Goal: Navigation & Orientation: Find specific page/section

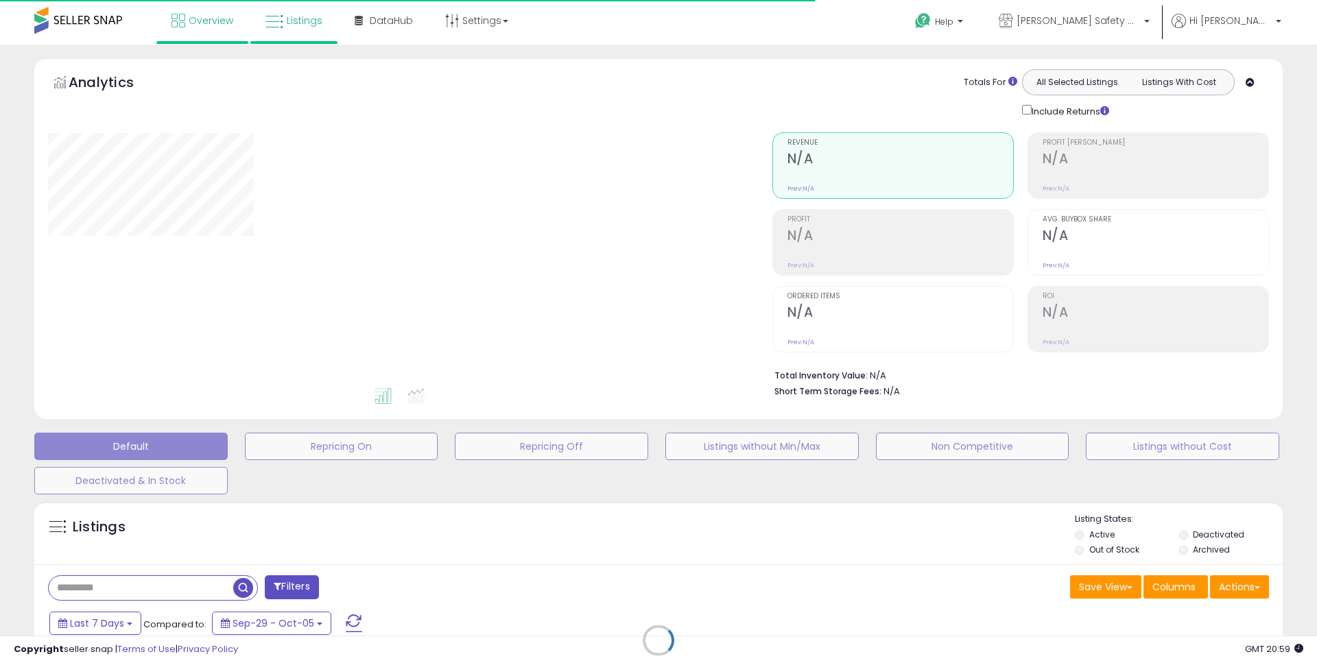
type input "**********"
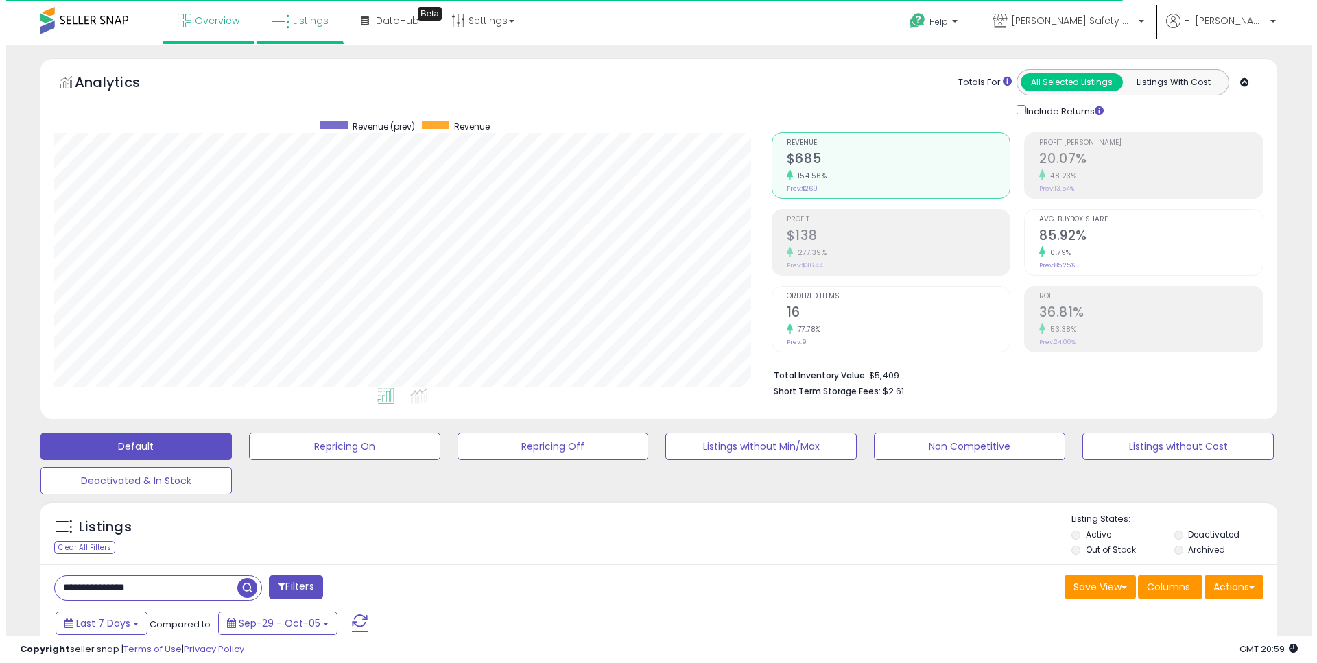
scroll to position [281, 717]
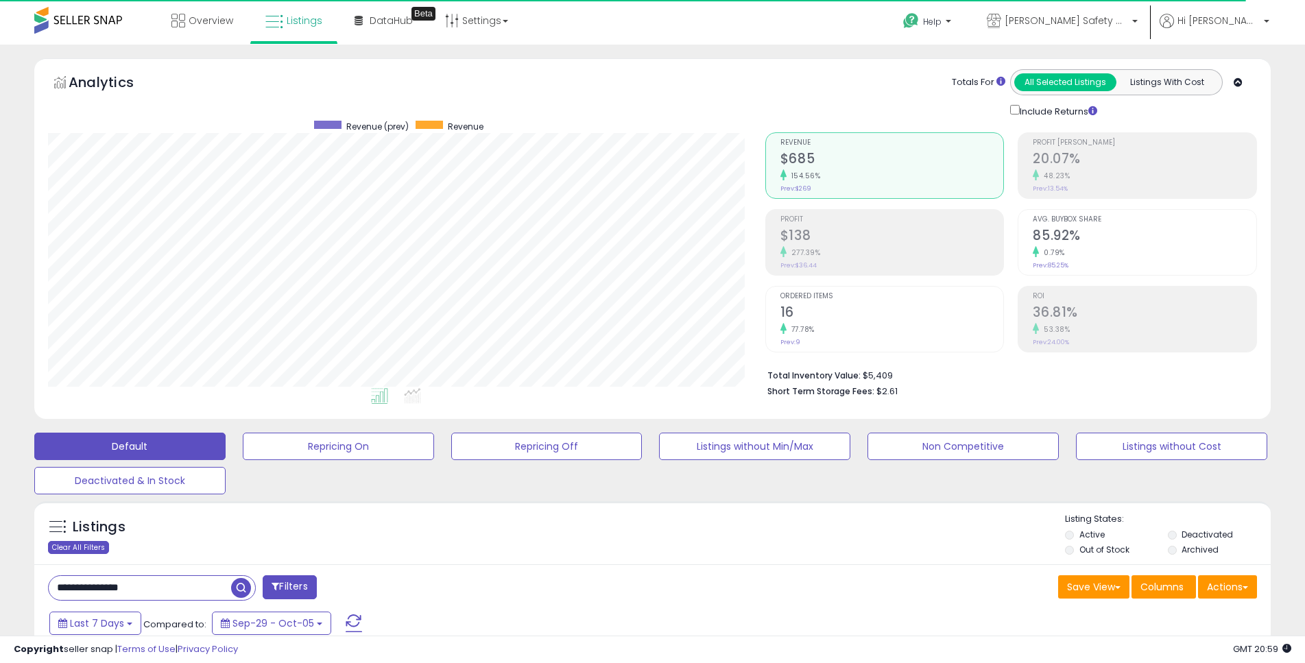
drag, startPoint x: 86, startPoint y: 545, endPoint x: 86, endPoint y: 535, distance: 10.3
click at [86, 545] on div "Clear All Filters" at bounding box center [78, 547] width 61 height 13
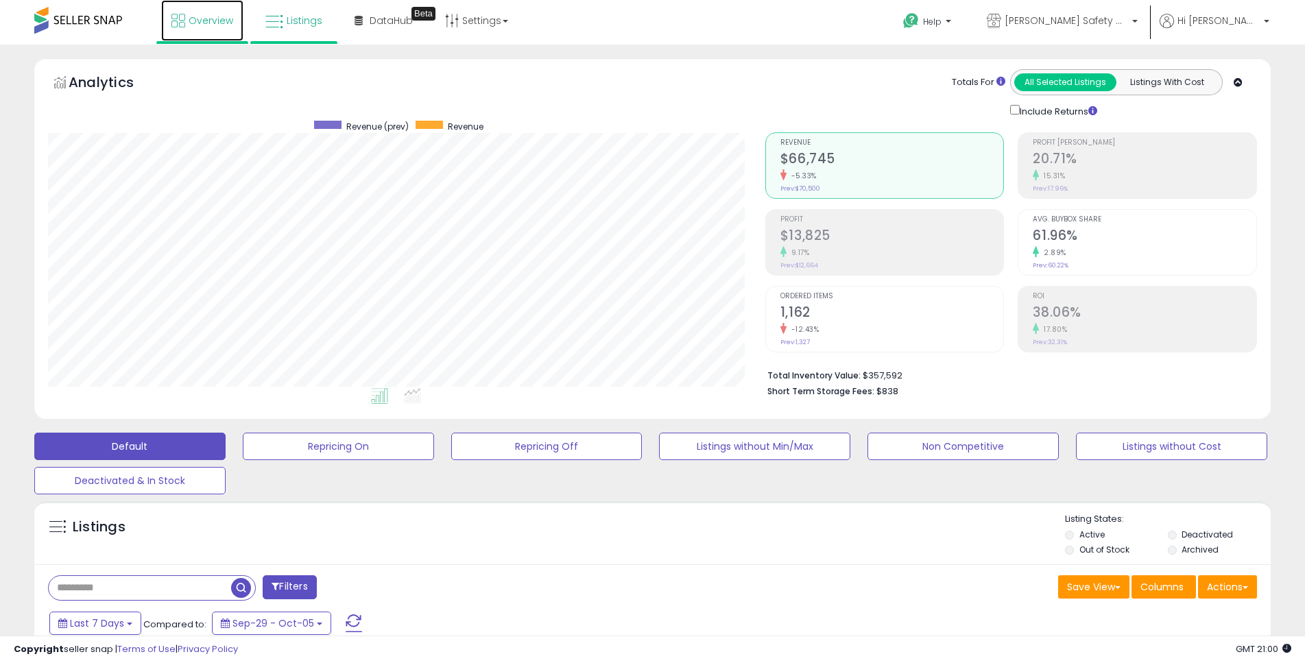
click at [213, 17] on span "Overview" at bounding box center [211, 21] width 45 height 14
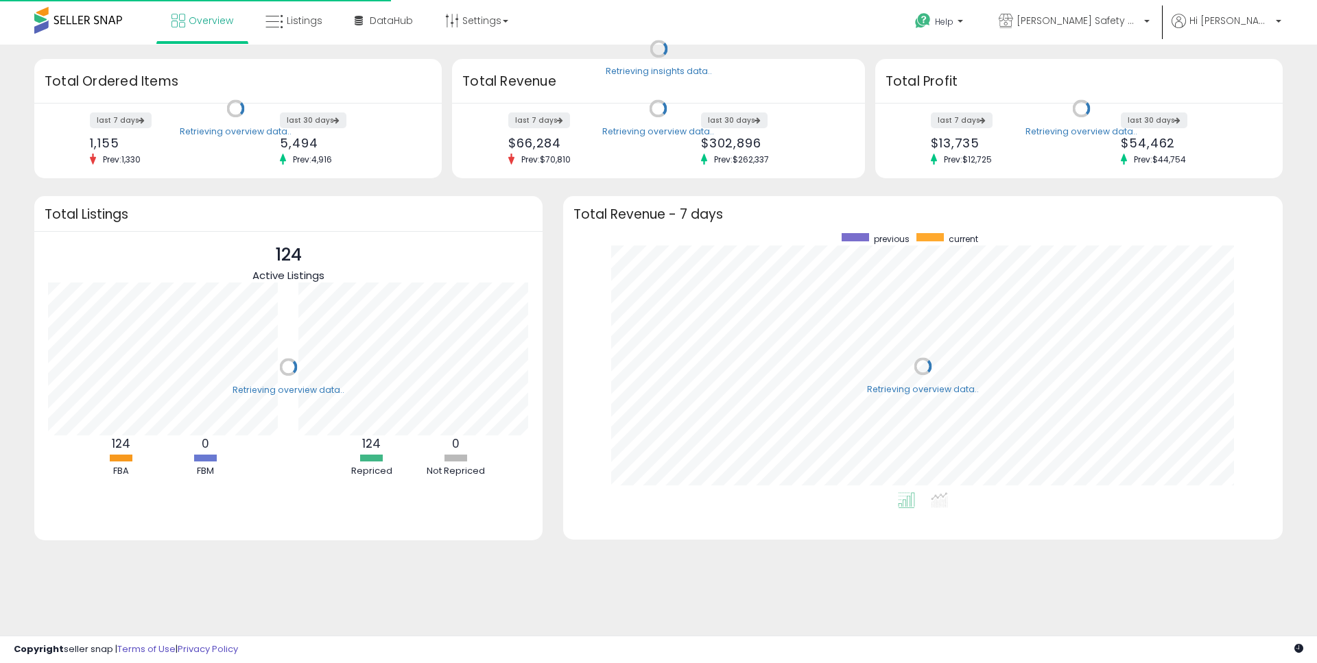
scroll to position [259, 692]
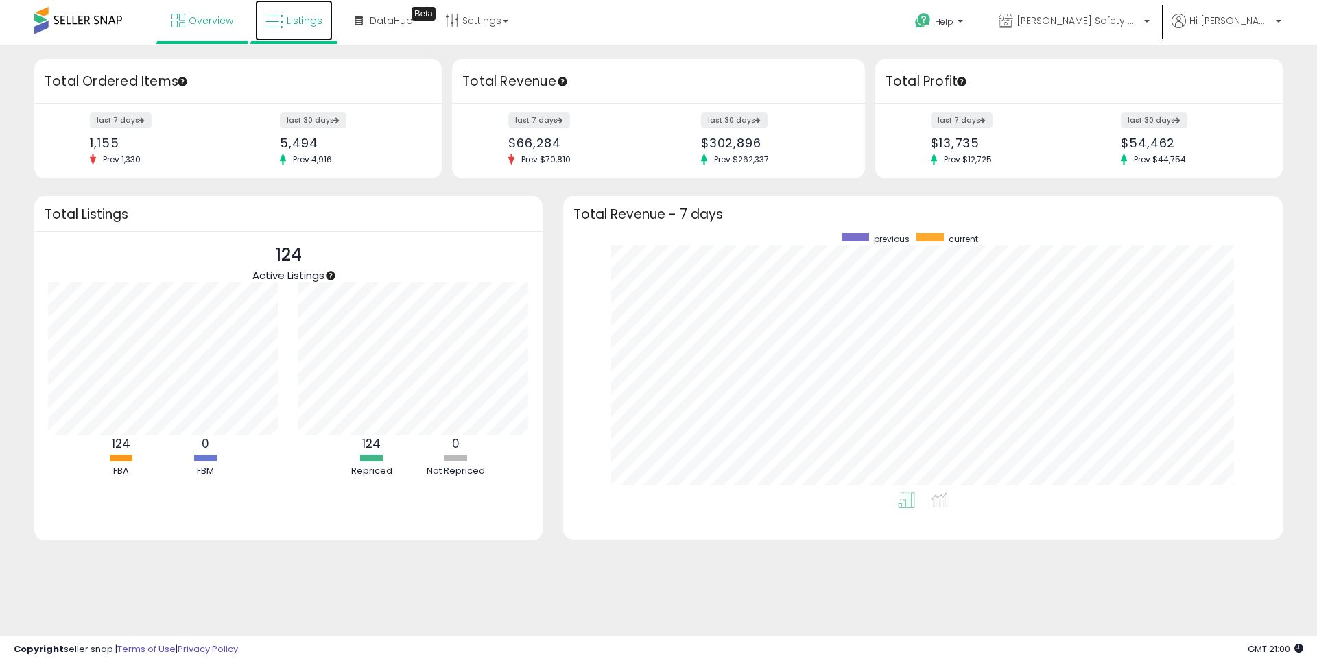
drag, startPoint x: 320, startPoint y: 8, endPoint x: 311, endPoint y: 9, distance: 9.0
click at [320, 8] on link "Listings" at bounding box center [294, 20] width 78 height 41
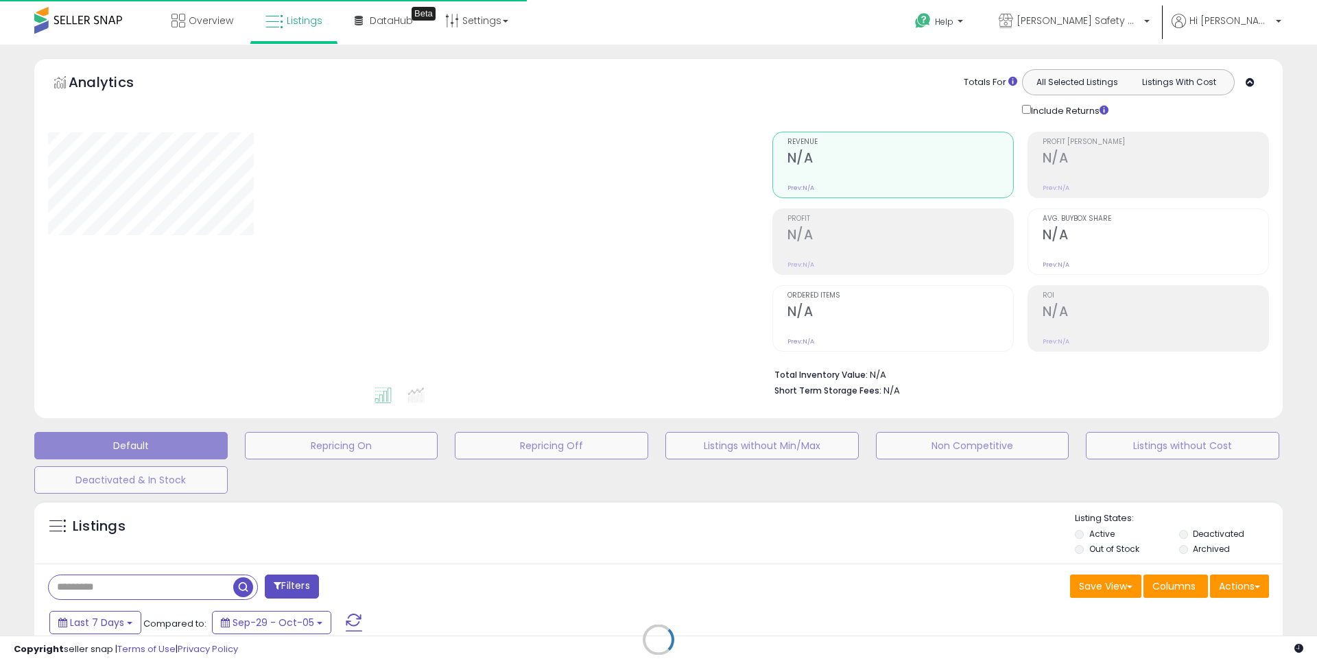
type input "**********"
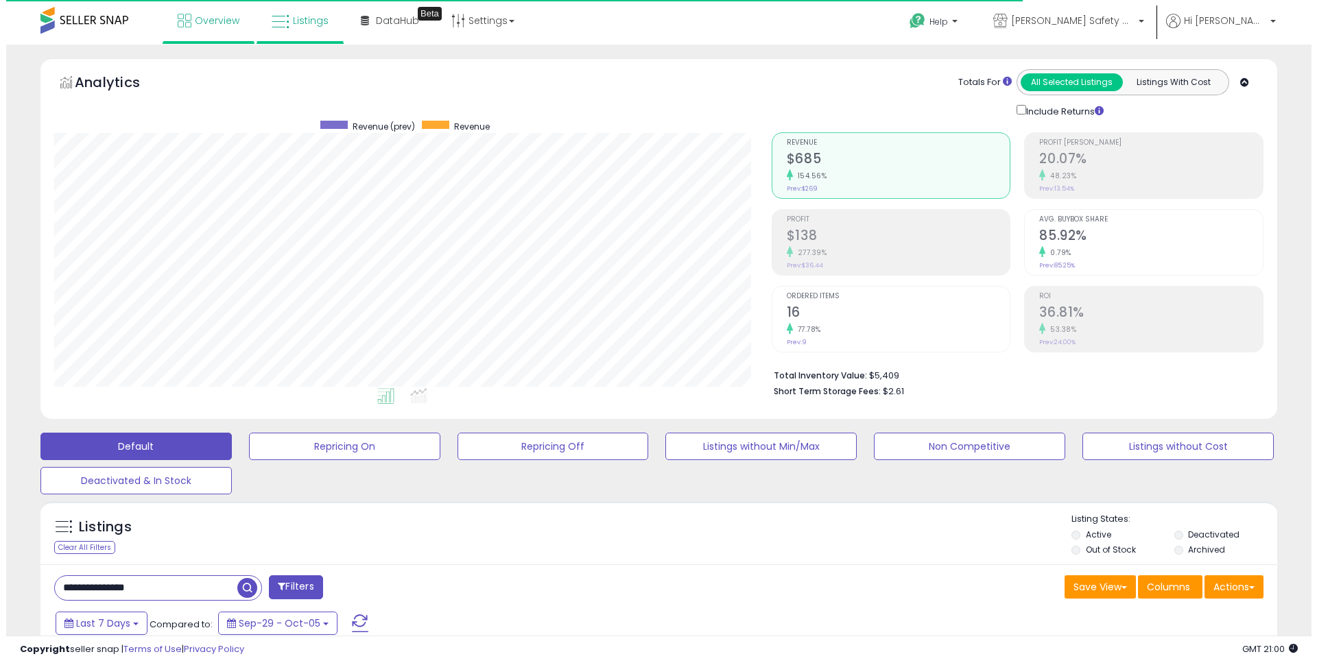
scroll to position [281, 717]
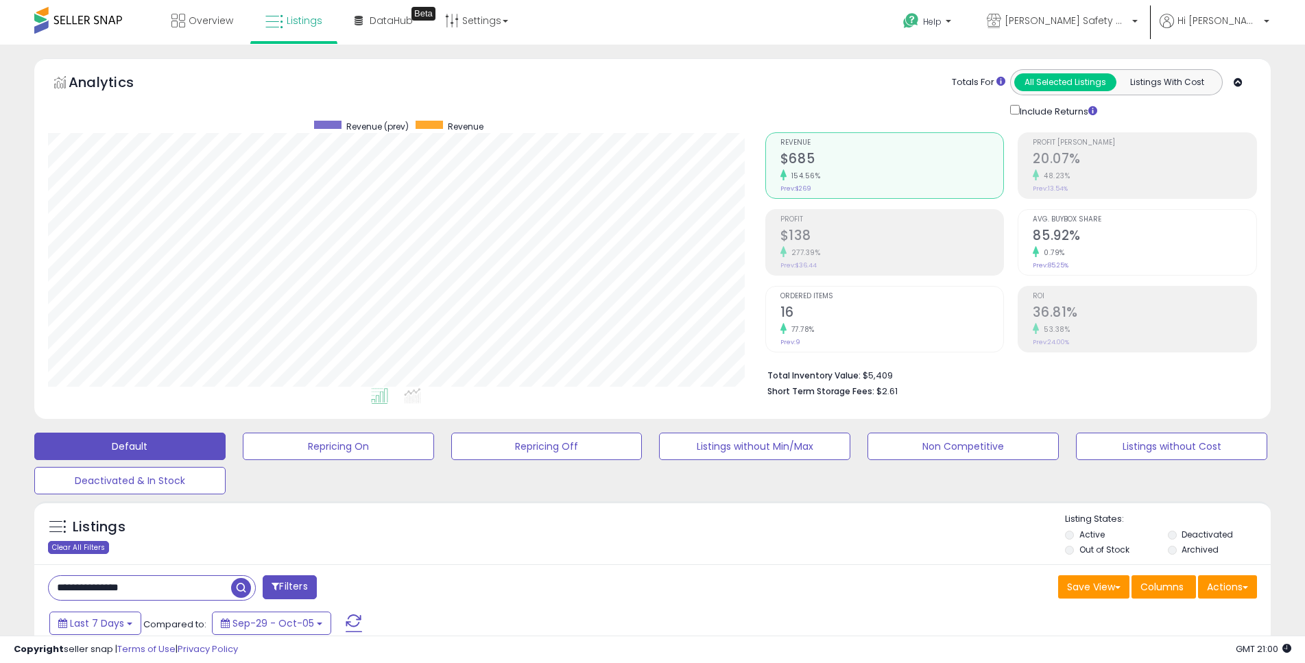
click at [97, 541] on div "Clear All Filters" at bounding box center [78, 547] width 61 height 13
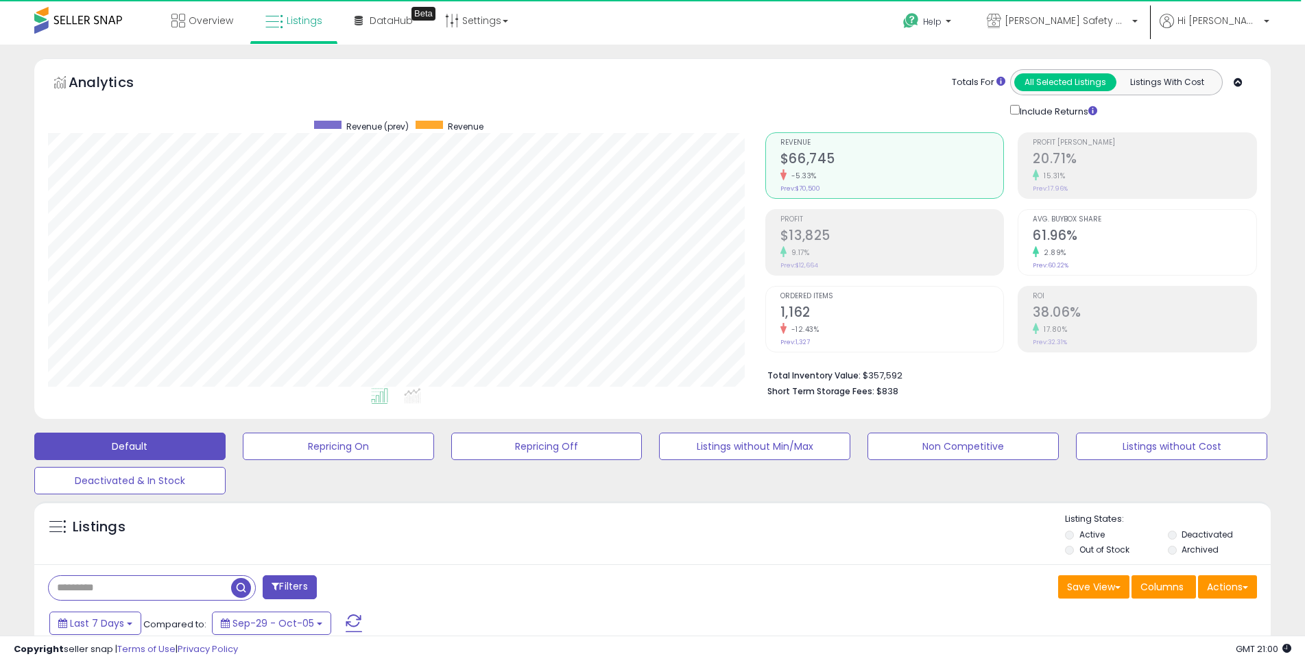
scroll to position [281, 717]
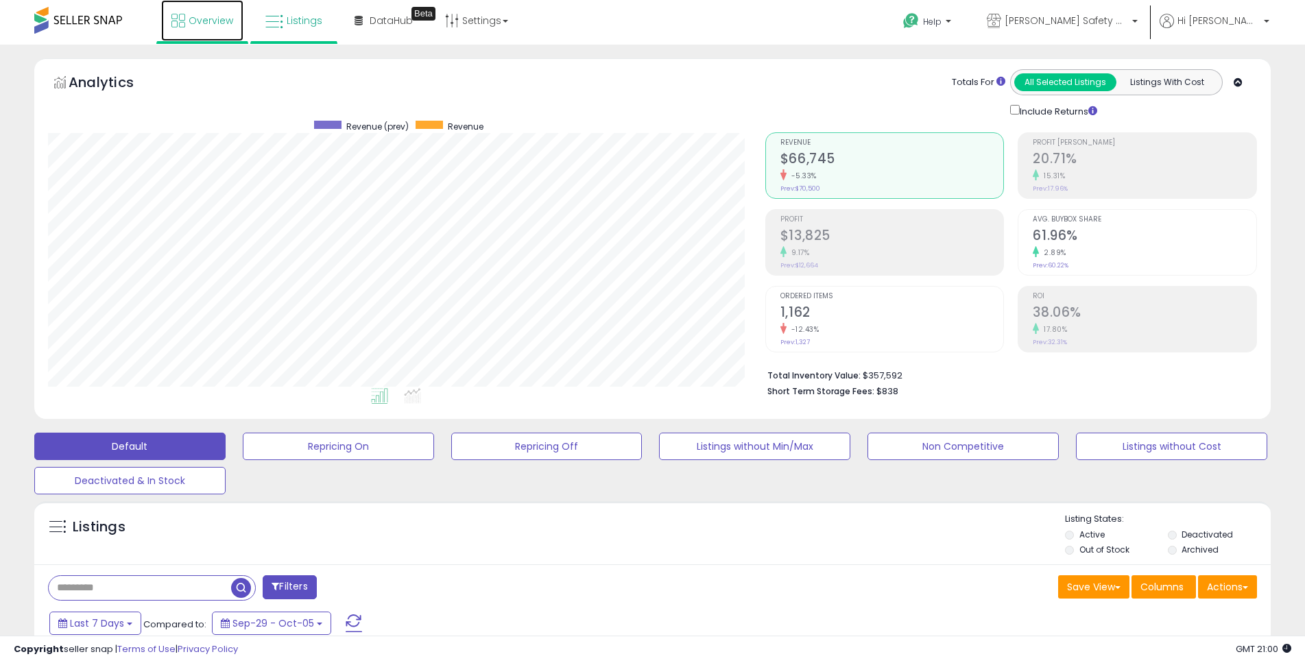
click at [220, 18] on span "Overview" at bounding box center [211, 21] width 45 height 14
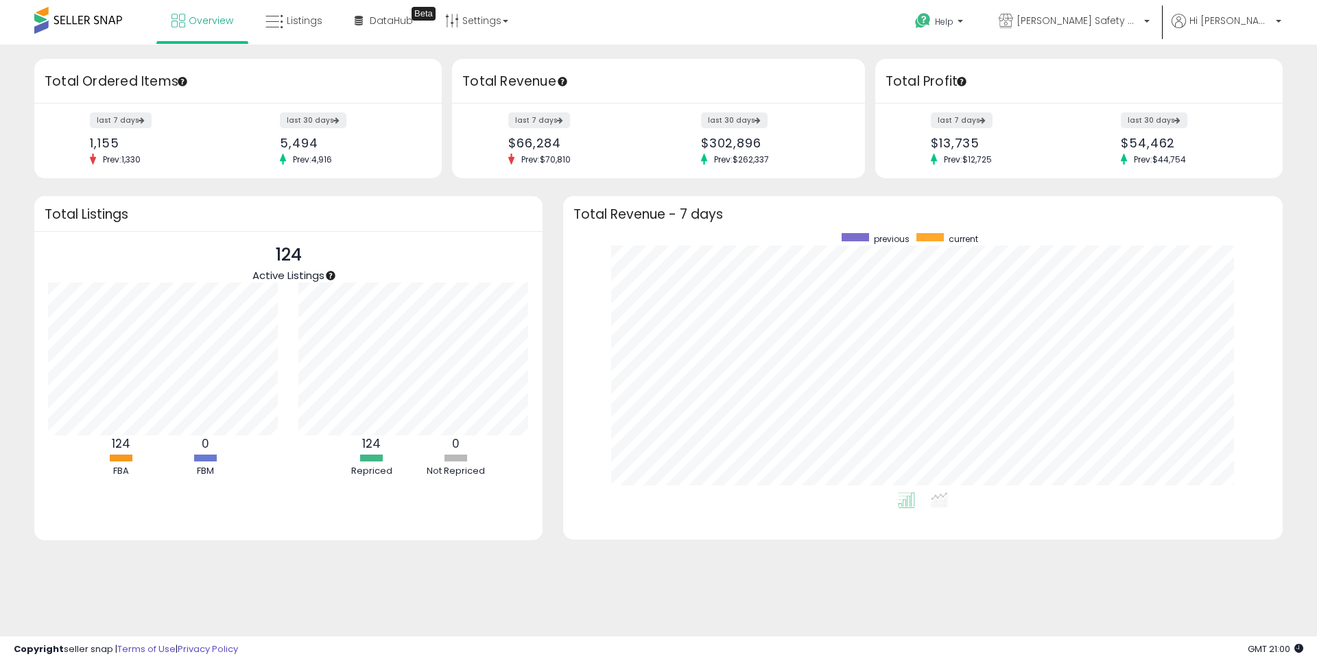
scroll to position [259, 692]
click at [316, 21] on span "Listings" at bounding box center [305, 21] width 36 height 14
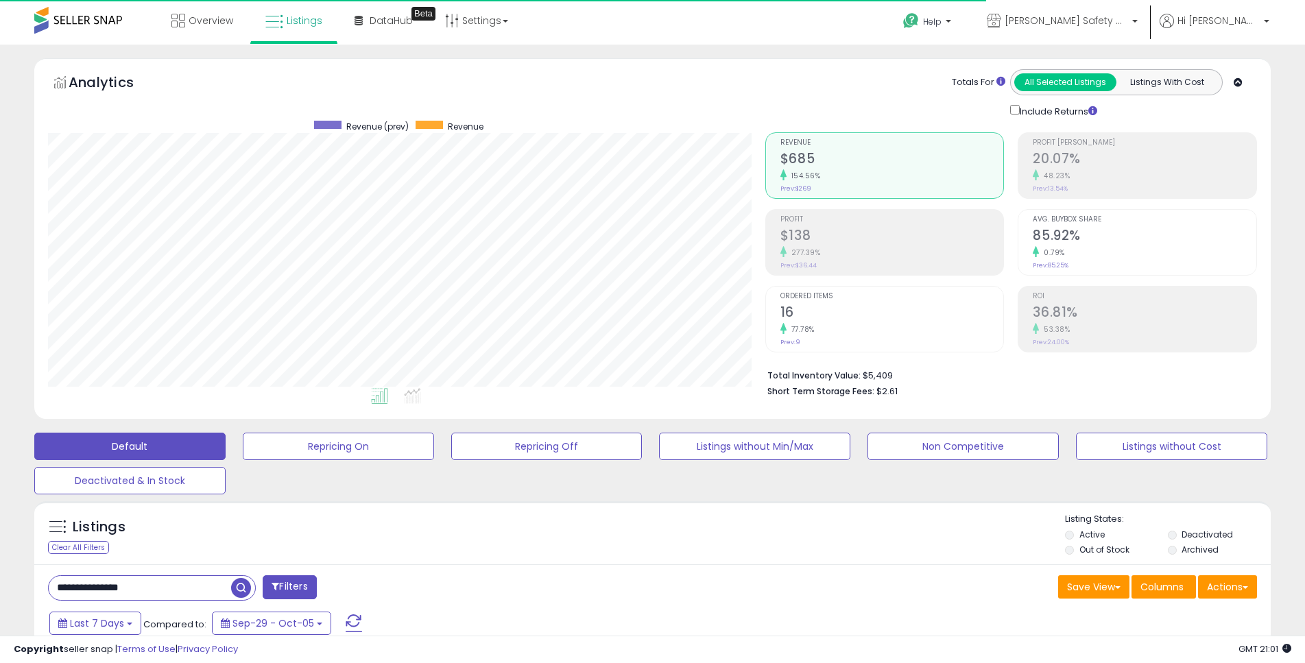
scroll to position [281, 717]
click at [223, 29] on link "Overview" at bounding box center [202, 20] width 82 height 41
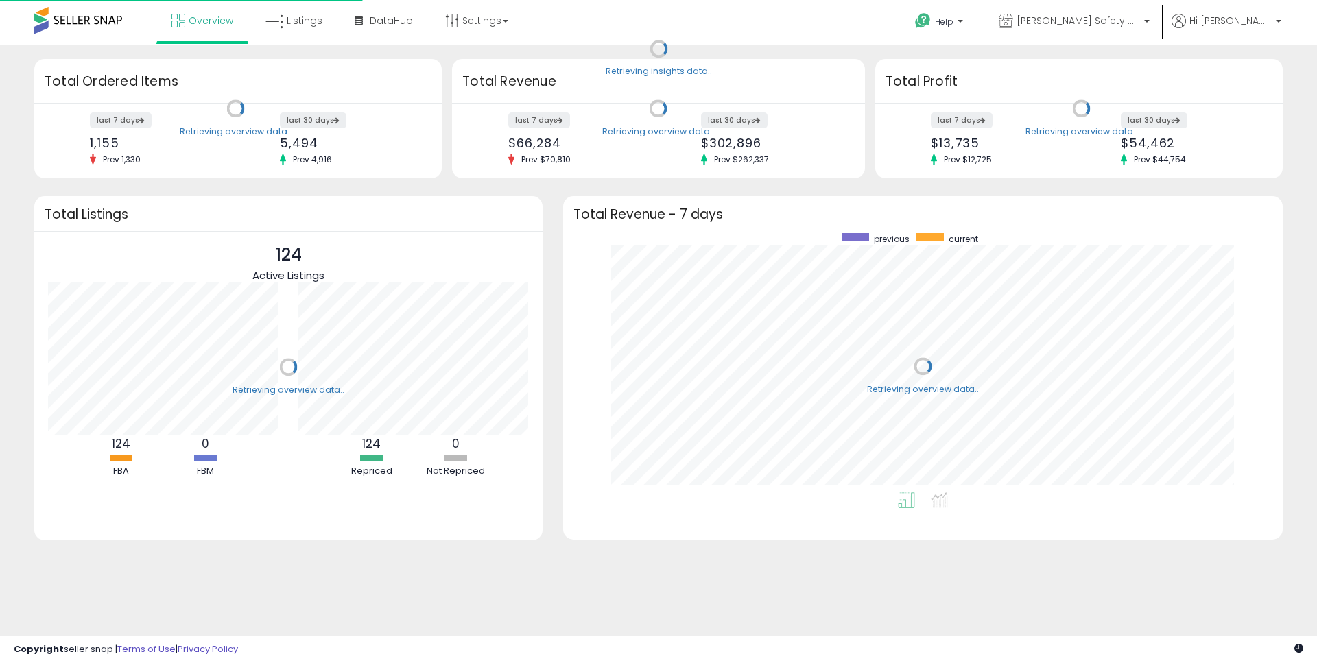
scroll to position [259, 692]
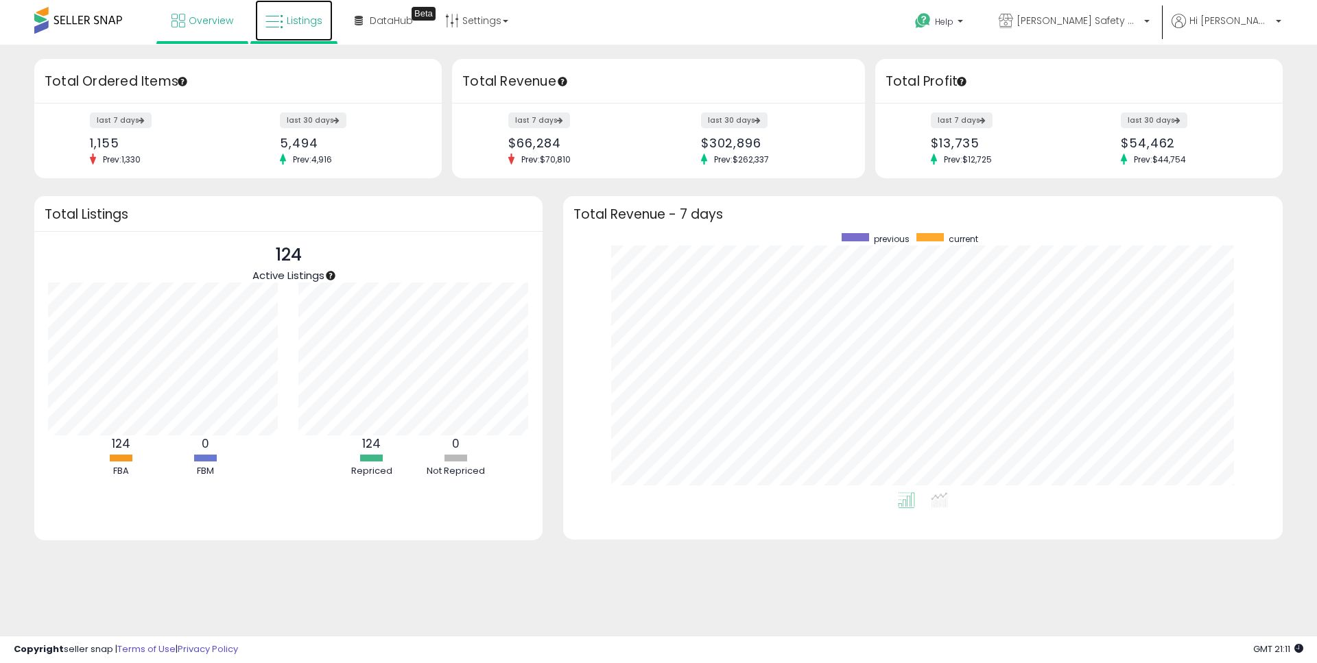
click at [285, 28] on link "Listings" at bounding box center [294, 20] width 78 height 41
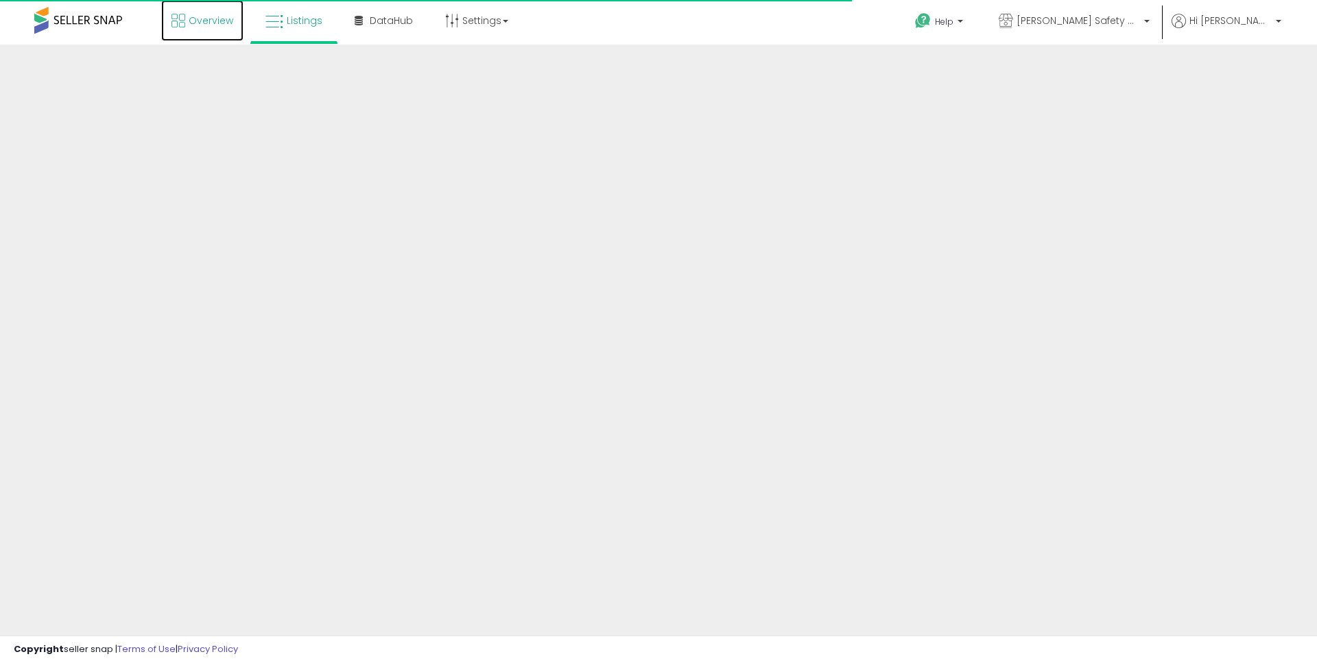
click at [201, 16] on span "Overview" at bounding box center [211, 21] width 45 height 14
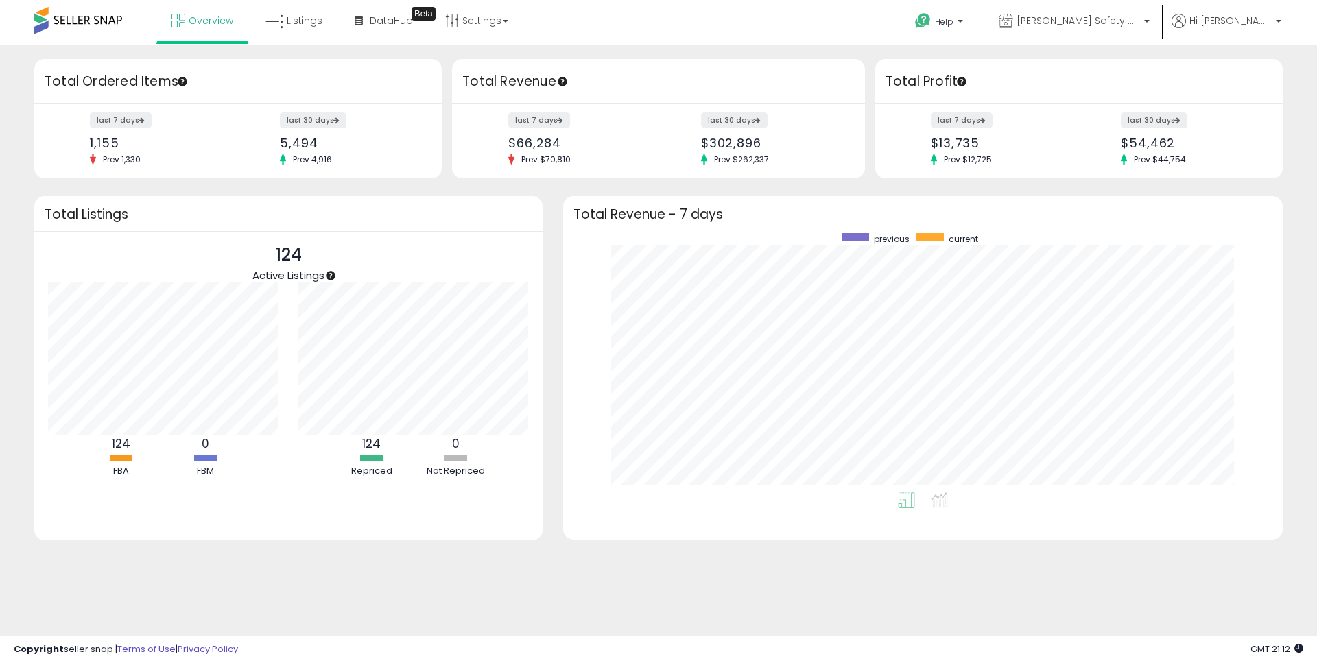
scroll to position [259, 692]
click at [305, 26] on span "Listings" at bounding box center [305, 21] width 36 height 14
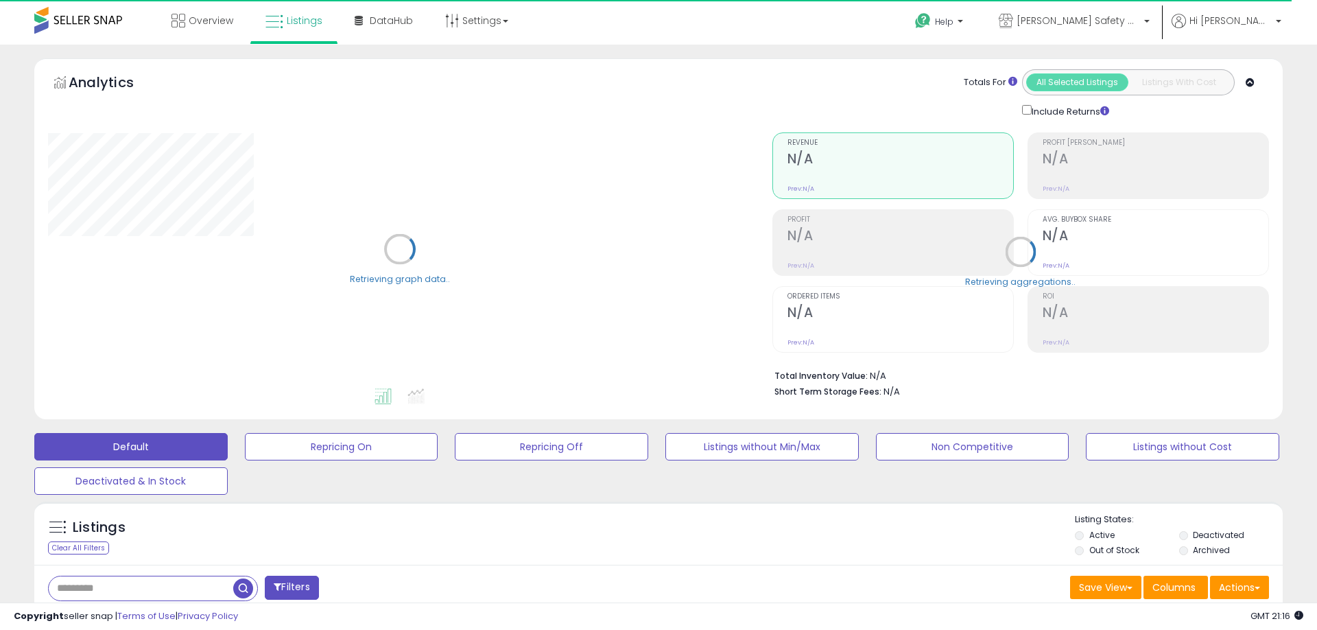
type input "**********"
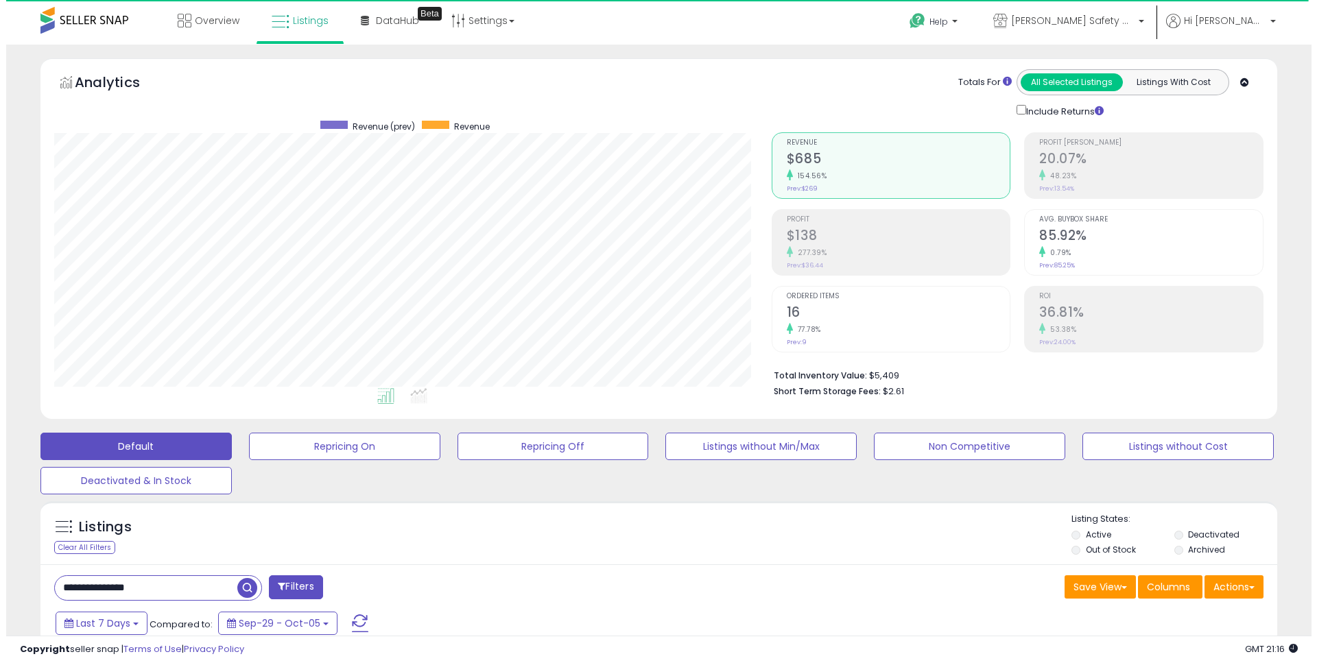
scroll to position [281, 717]
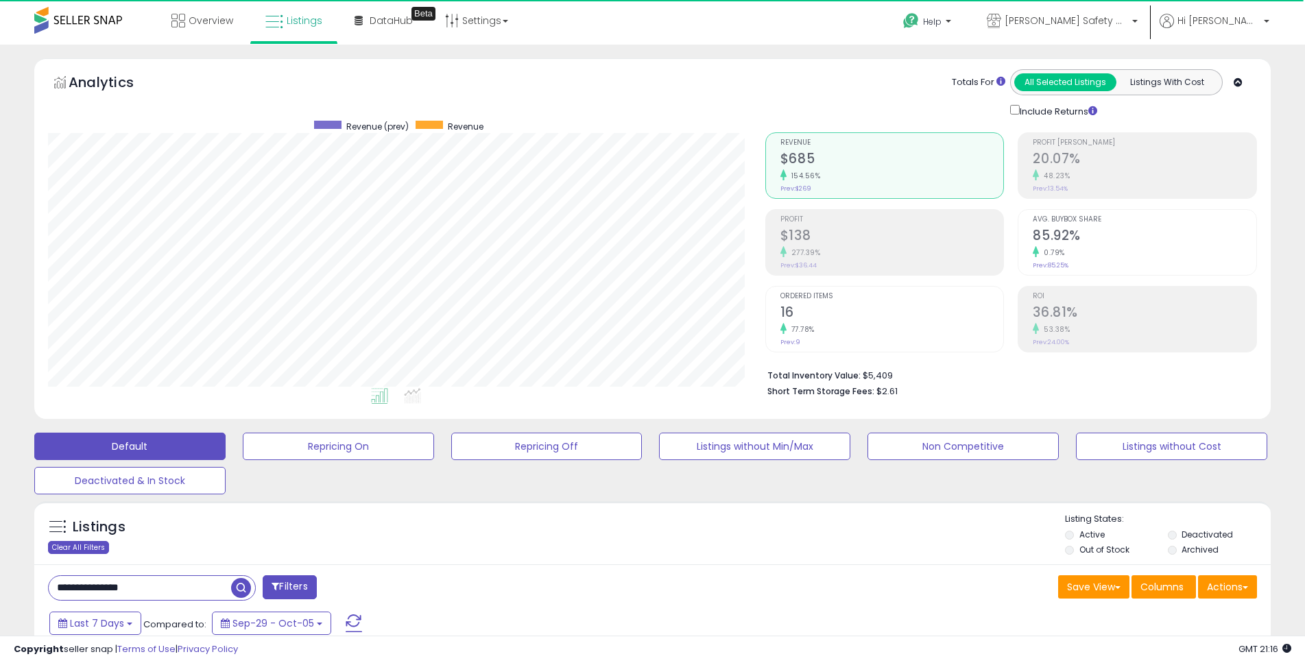
click at [88, 545] on div "Clear All Filters" at bounding box center [78, 547] width 61 height 13
click at [213, 19] on span "Overview" at bounding box center [211, 21] width 45 height 14
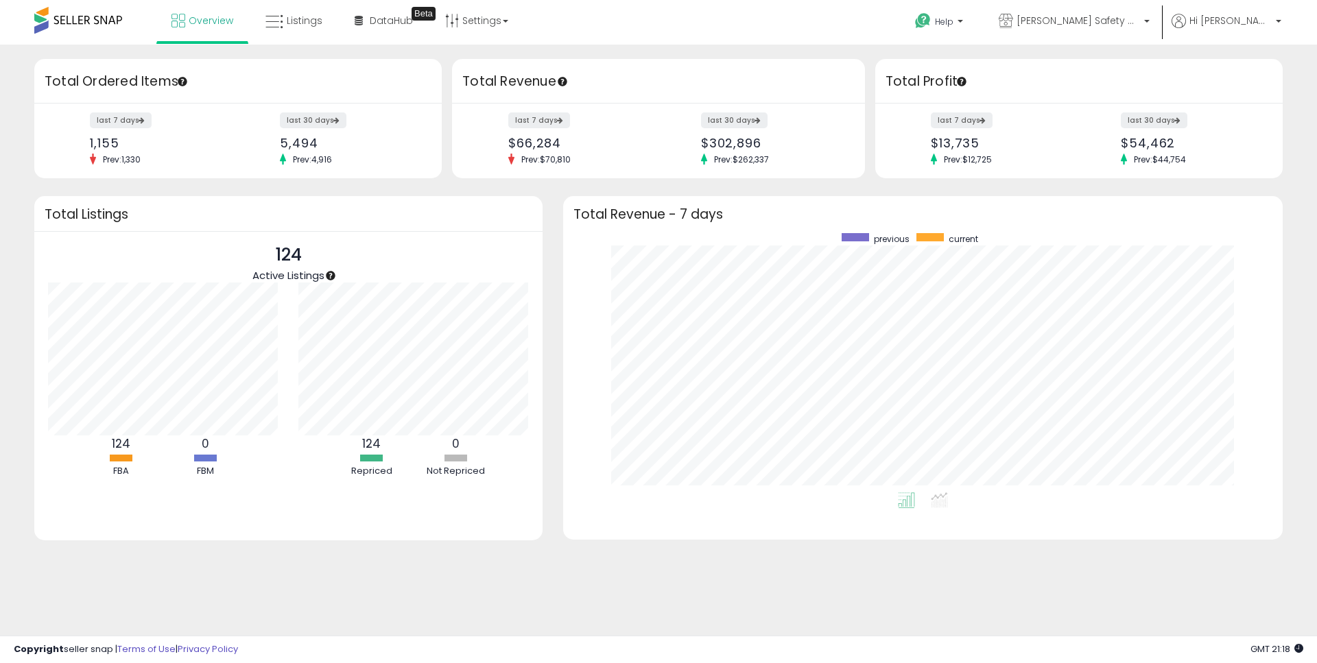
scroll to position [259, 692]
click at [304, 17] on span "Listings" at bounding box center [305, 21] width 36 height 14
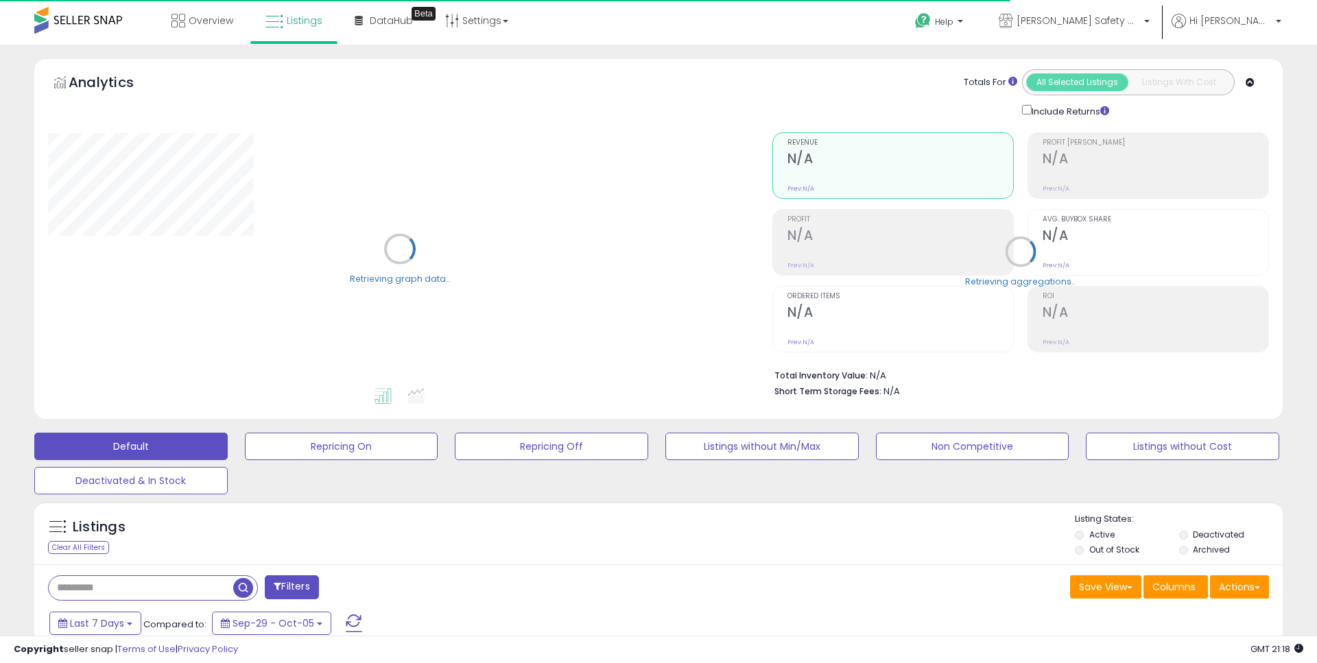
type input "**********"
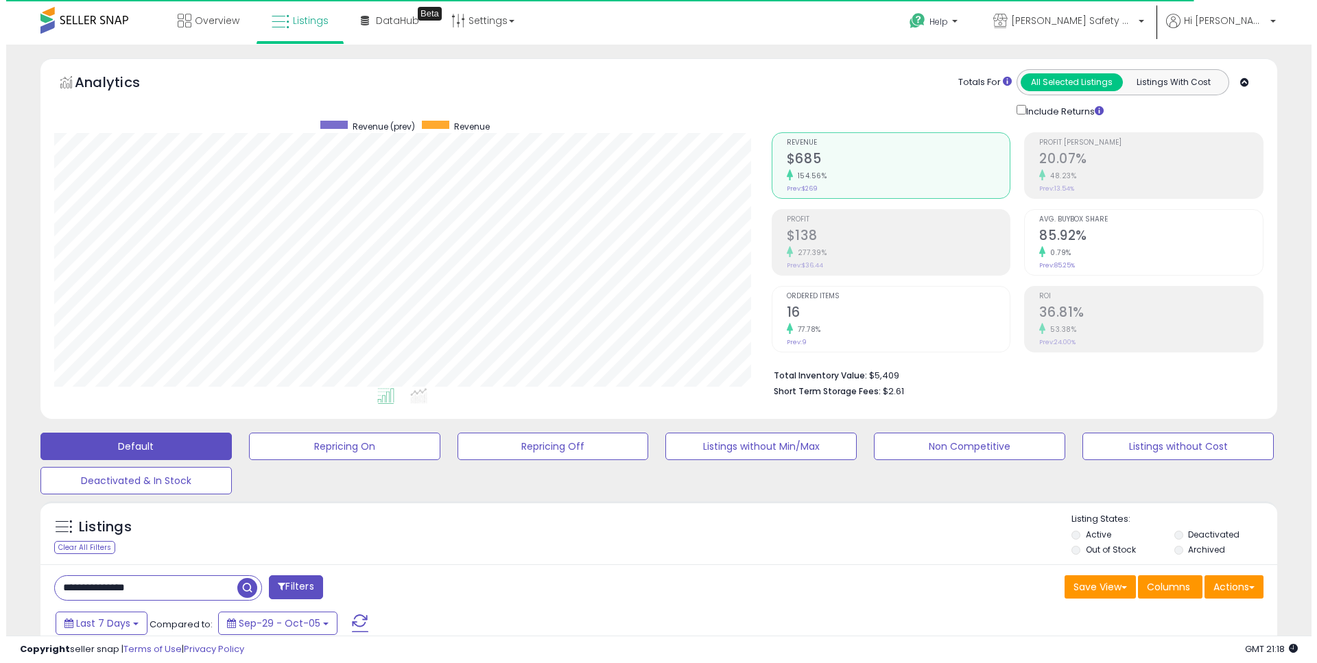
scroll to position [281, 717]
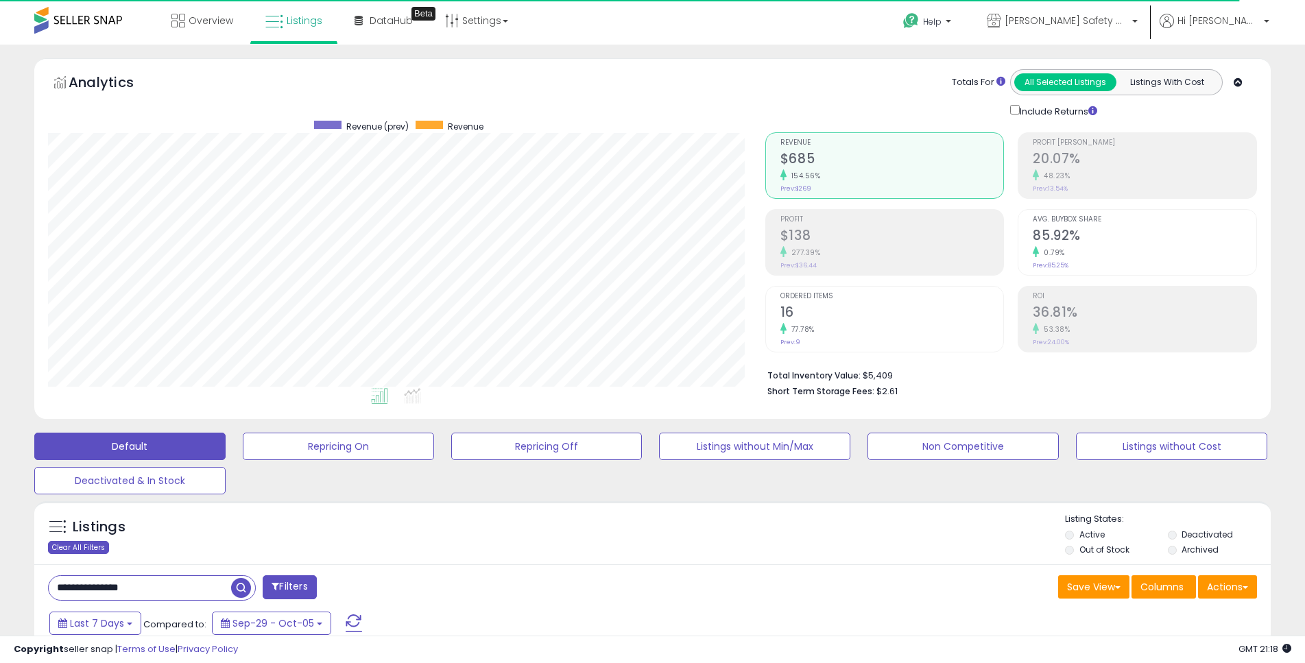
click at [87, 546] on div "Clear All Filters" at bounding box center [78, 547] width 61 height 13
click at [218, 15] on span "Overview" at bounding box center [211, 21] width 45 height 14
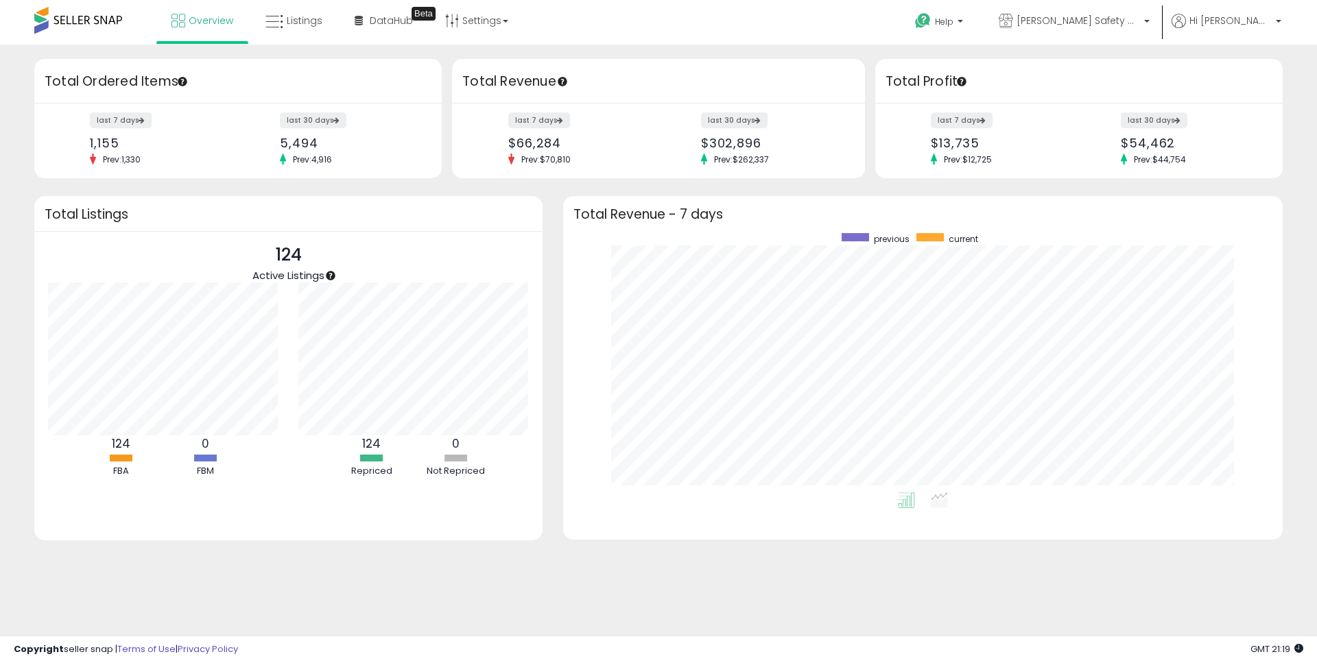
scroll to position [259, 692]
click at [315, 16] on span "Listings" at bounding box center [305, 21] width 36 height 14
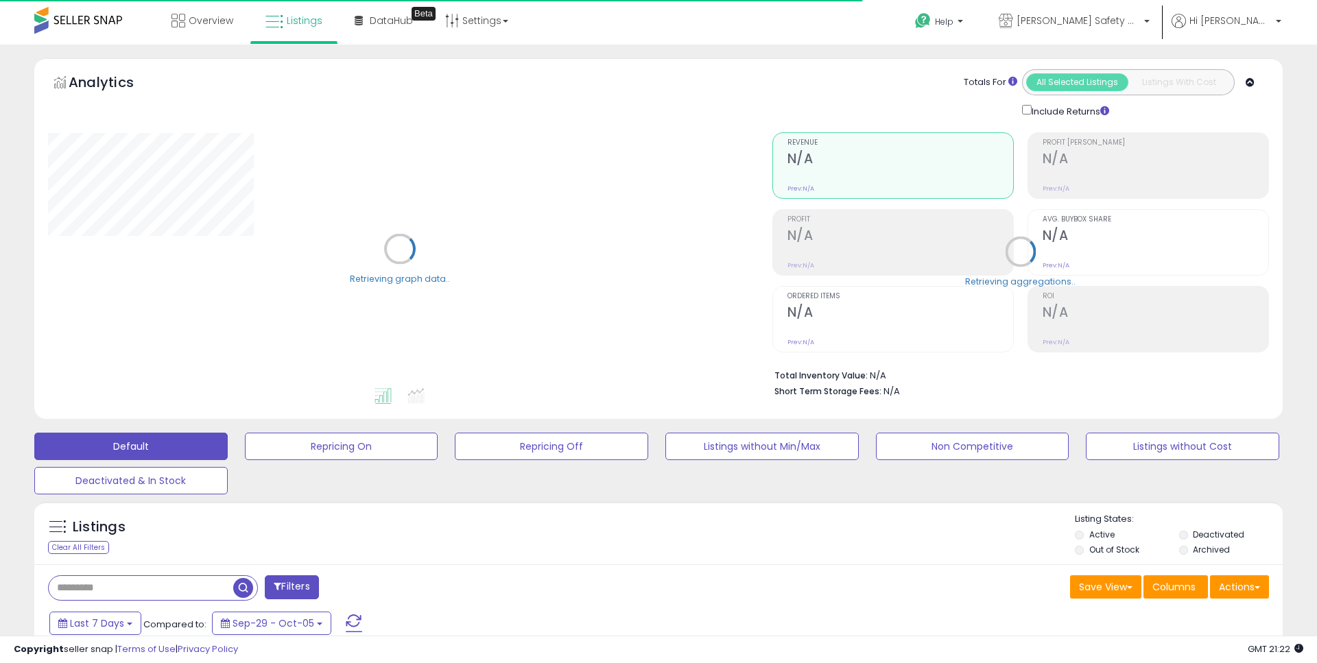
type input "**********"
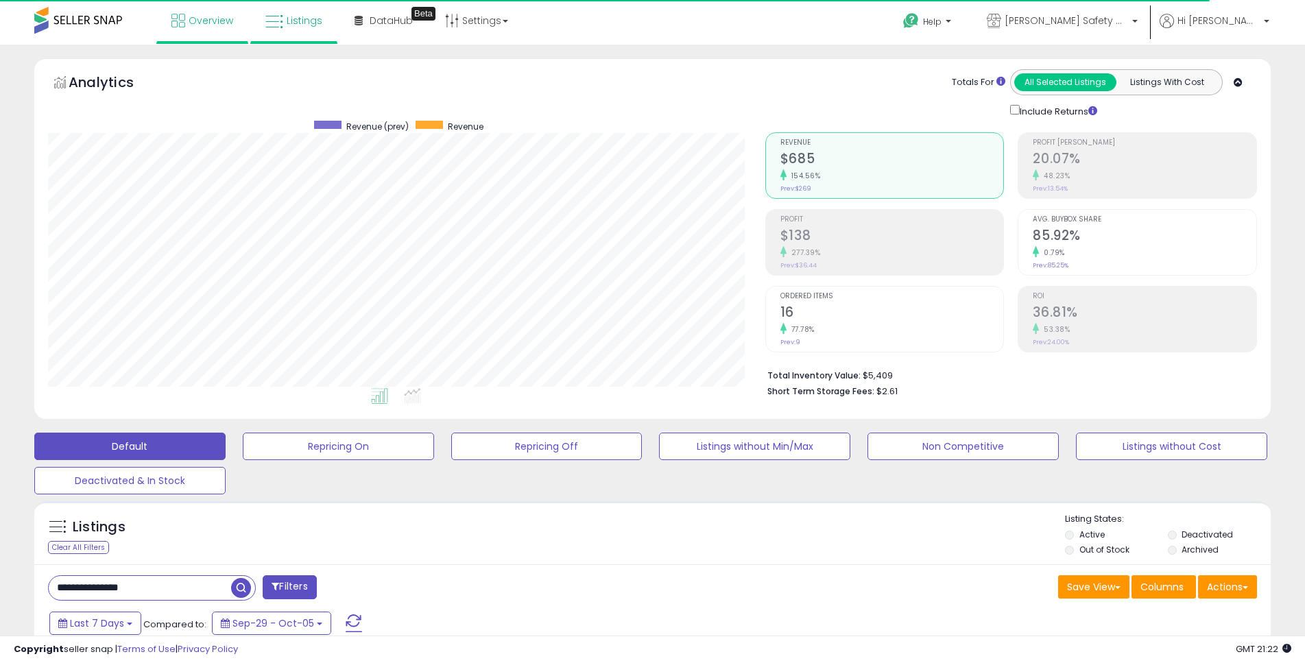
scroll to position [281, 717]
click at [234, 18] on link "Overview" at bounding box center [202, 20] width 82 height 41
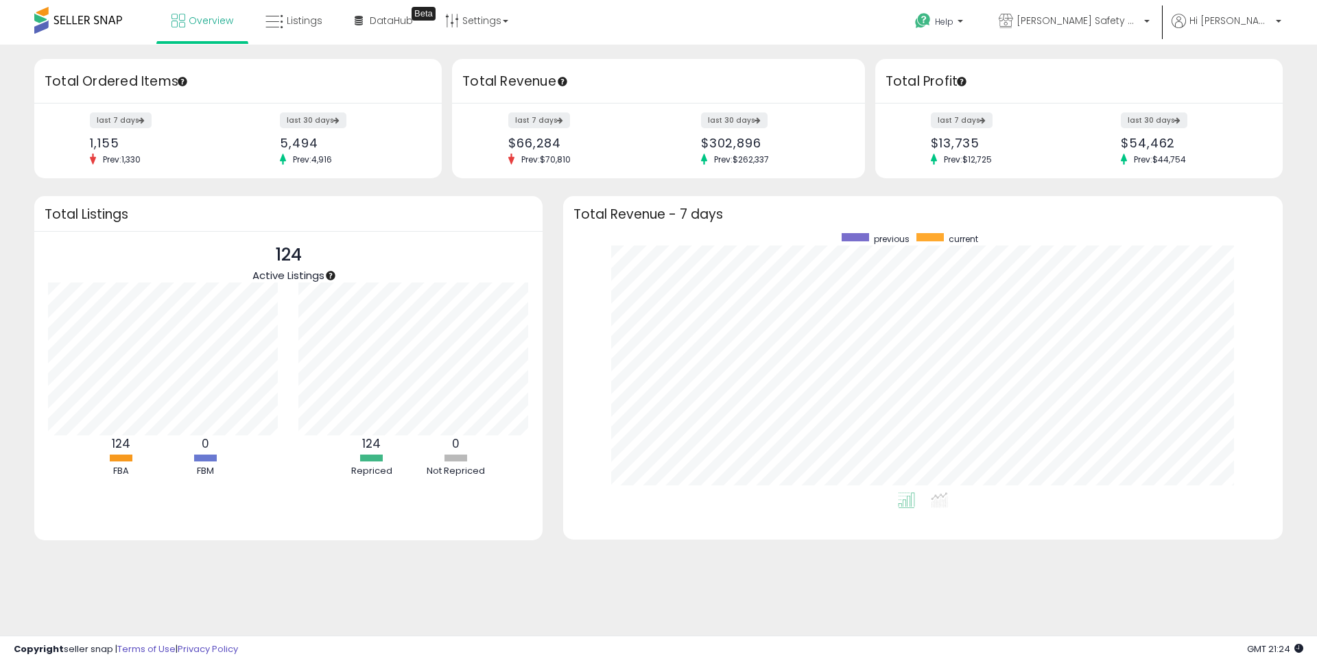
scroll to position [259, 692]
click at [320, 19] on link "Listings" at bounding box center [294, 20] width 78 height 41
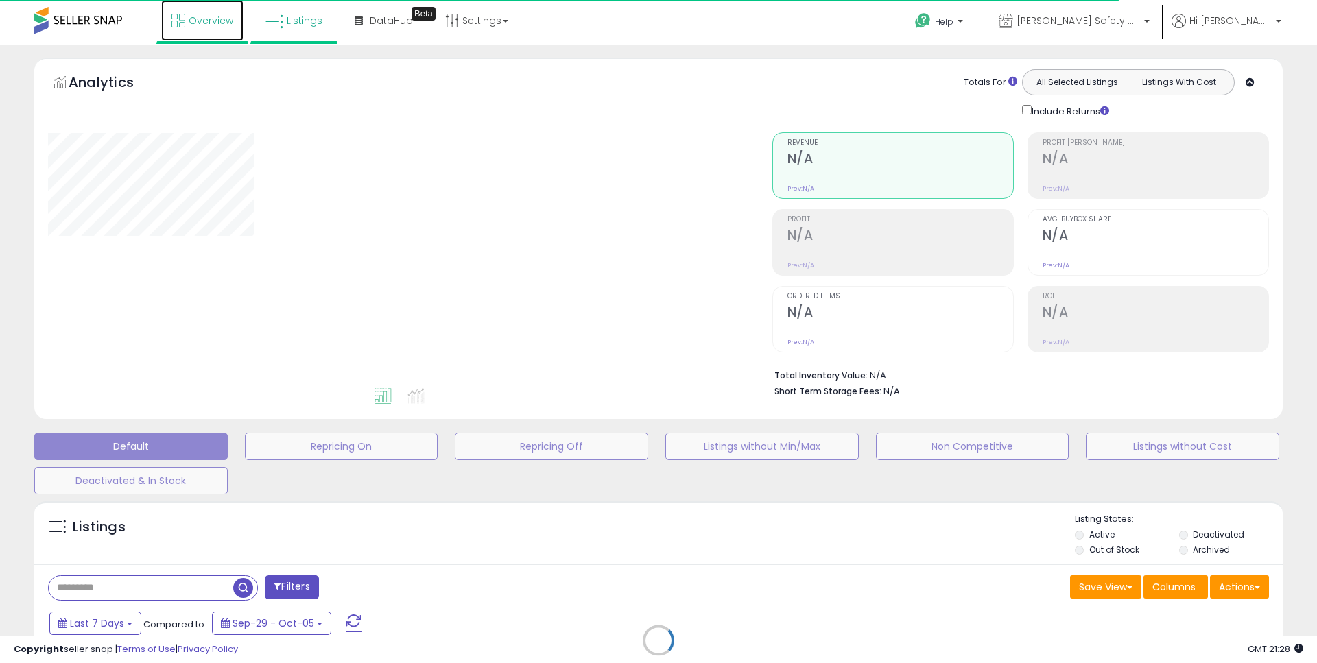
click at [222, 16] on span "Overview" at bounding box center [211, 21] width 45 height 14
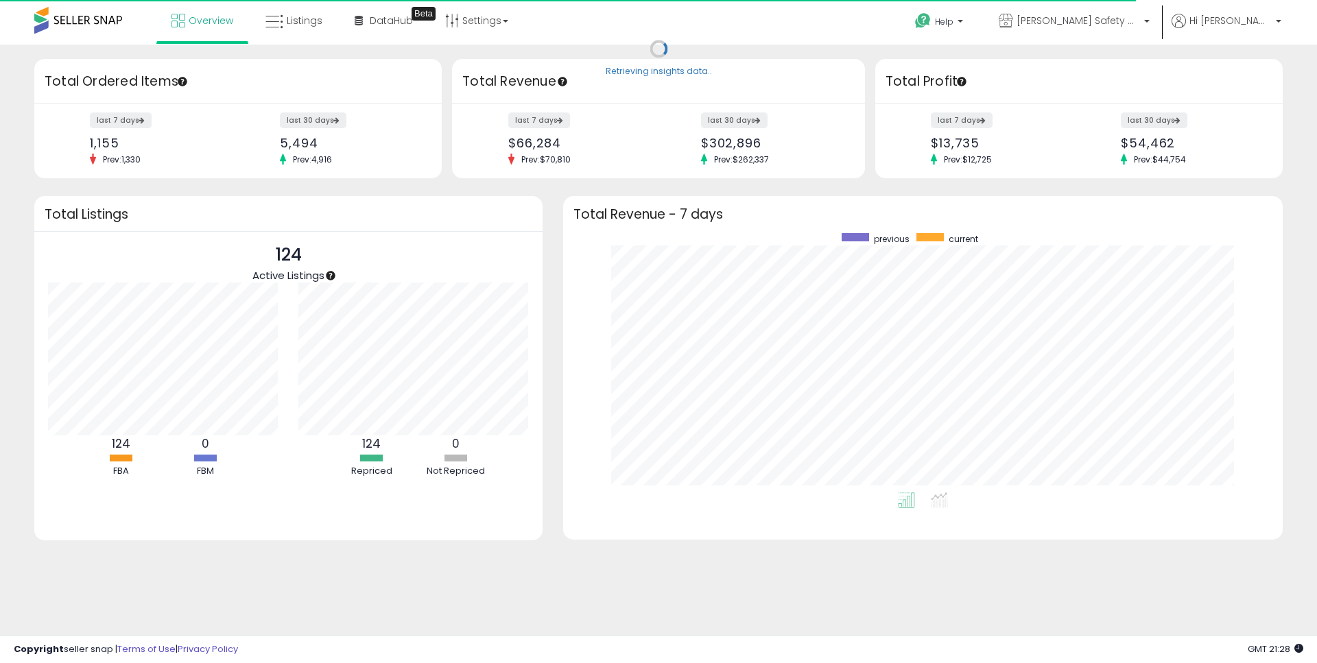
scroll to position [259, 692]
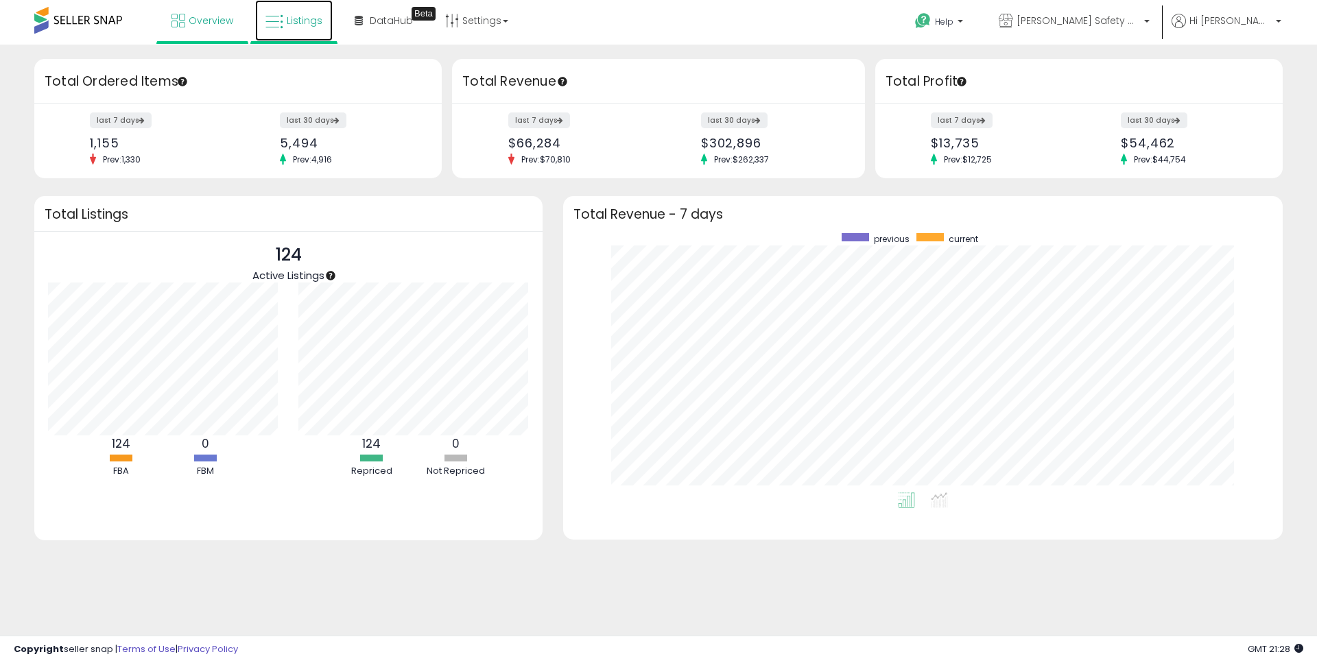
click at [313, 5] on link "Listings" at bounding box center [294, 20] width 78 height 41
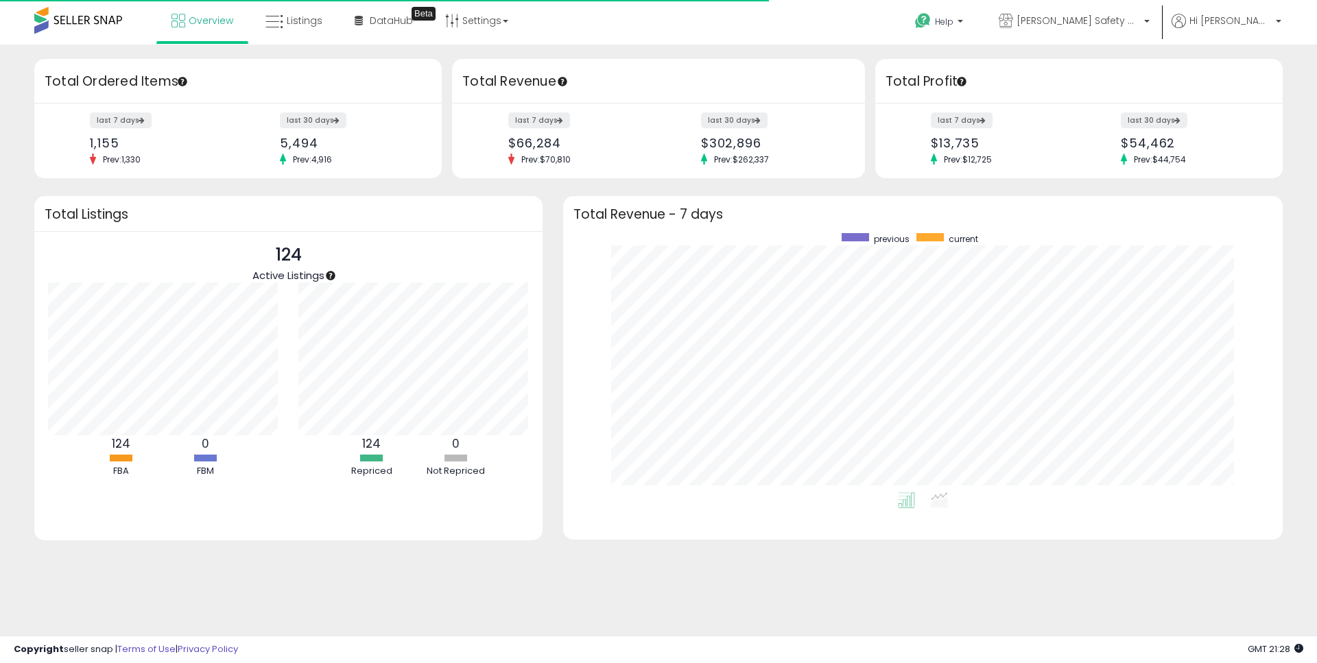
scroll to position [259, 692]
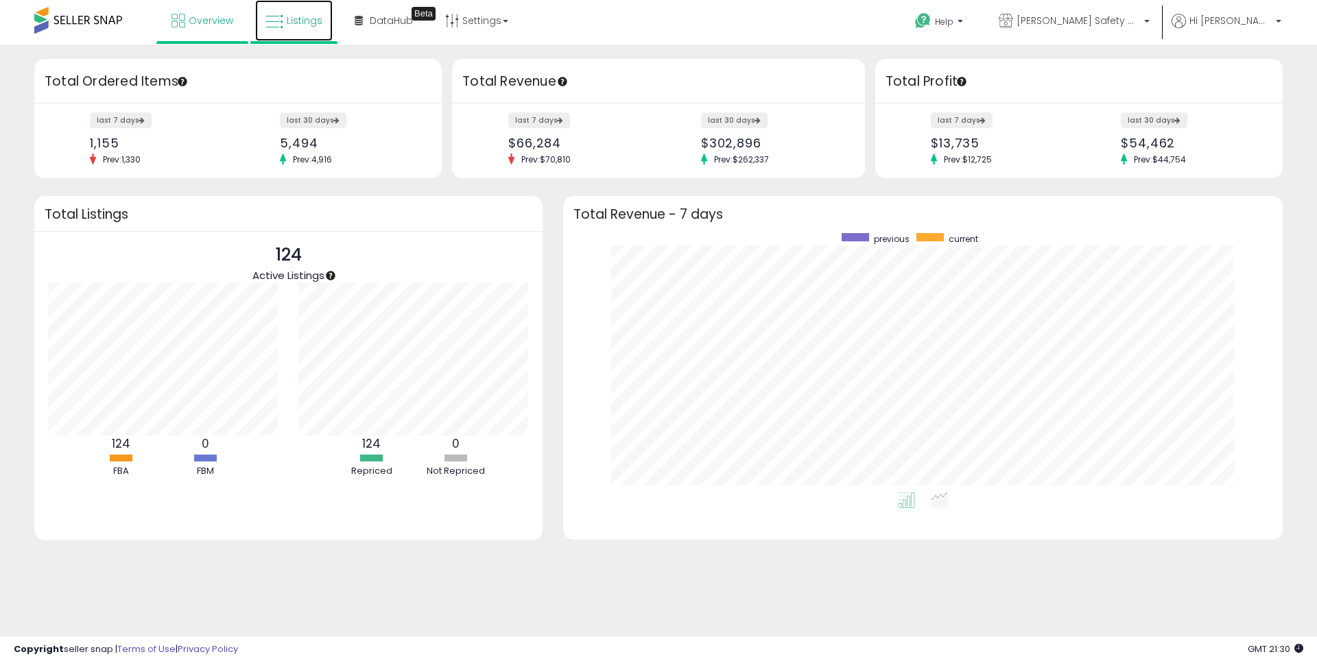
click at [305, 13] on link "Listings" at bounding box center [294, 20] width 78 height 41
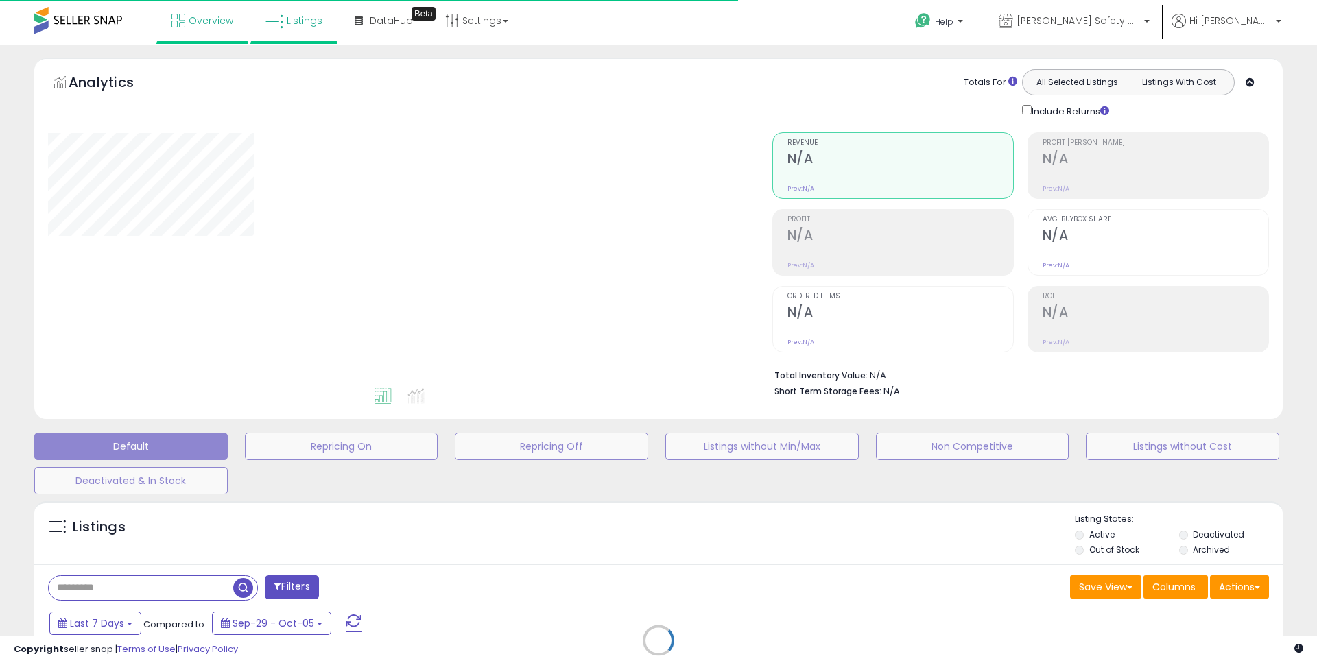
type input "**********"
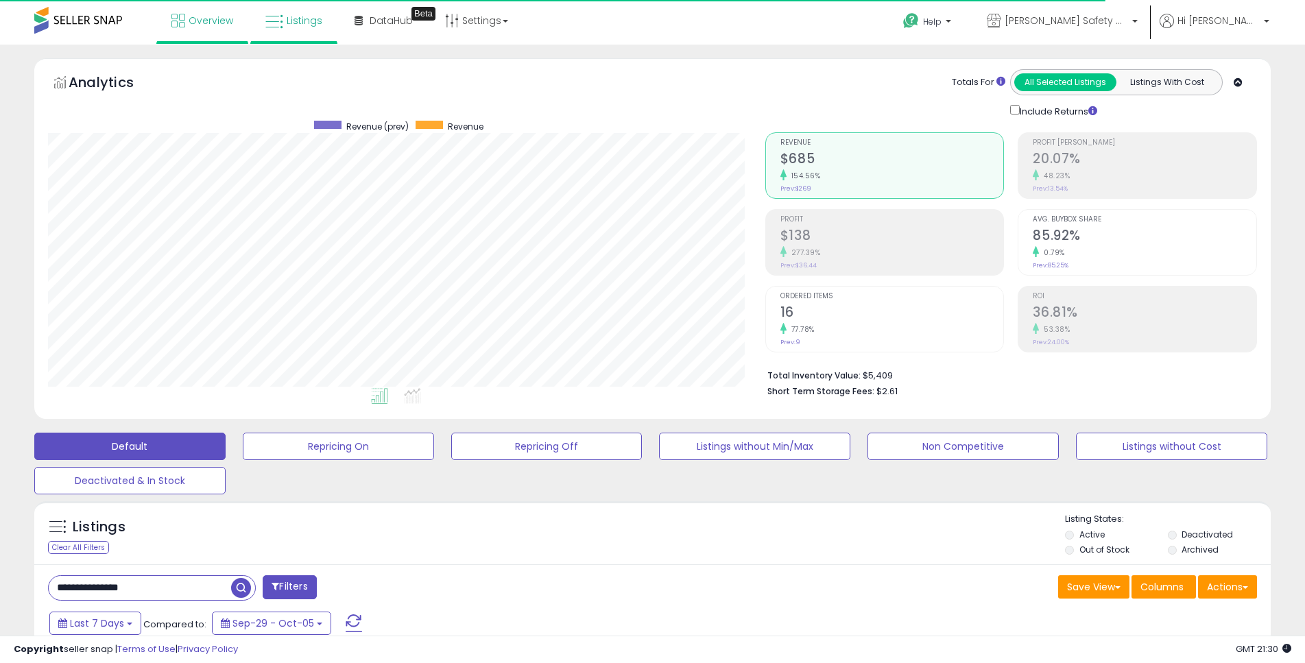
scroll to position [281, 717]
click at [219, 12] on link "Overview" at bounding box center [202, 20] width 82 height 41
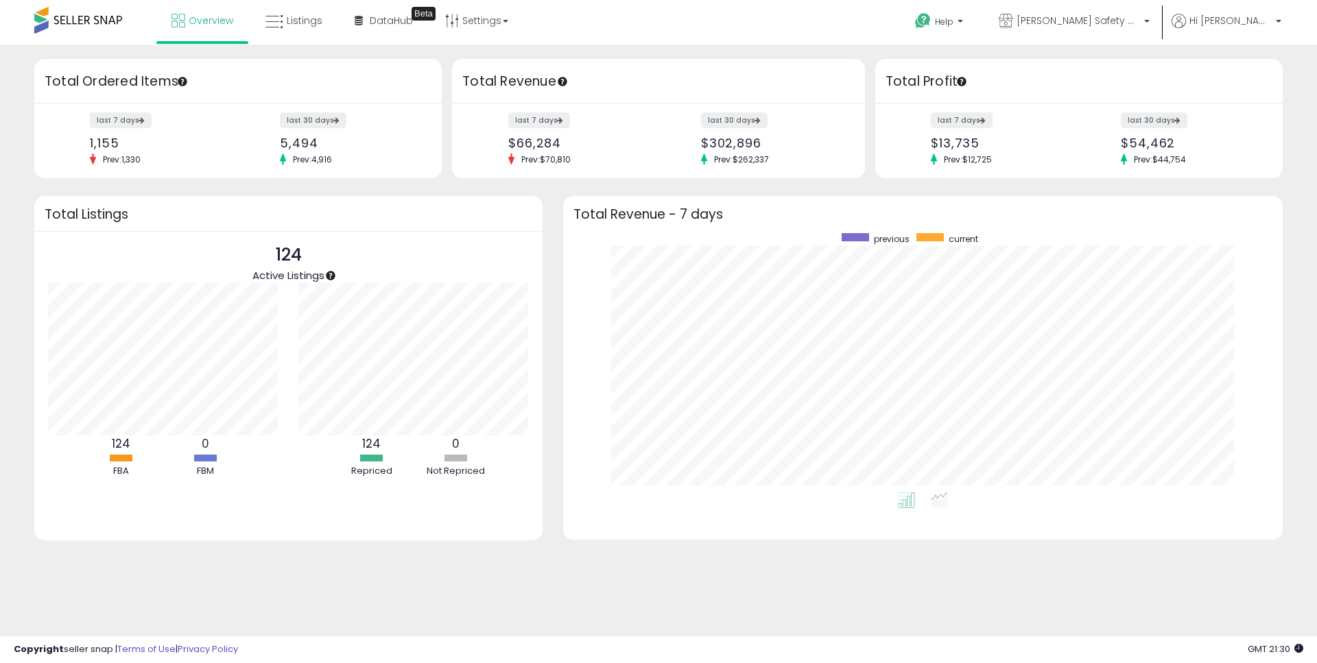
scroll to position [259, 692]
click at [311, 18] on span "Listings" at bounding box center [305, 21] width 36 height 14
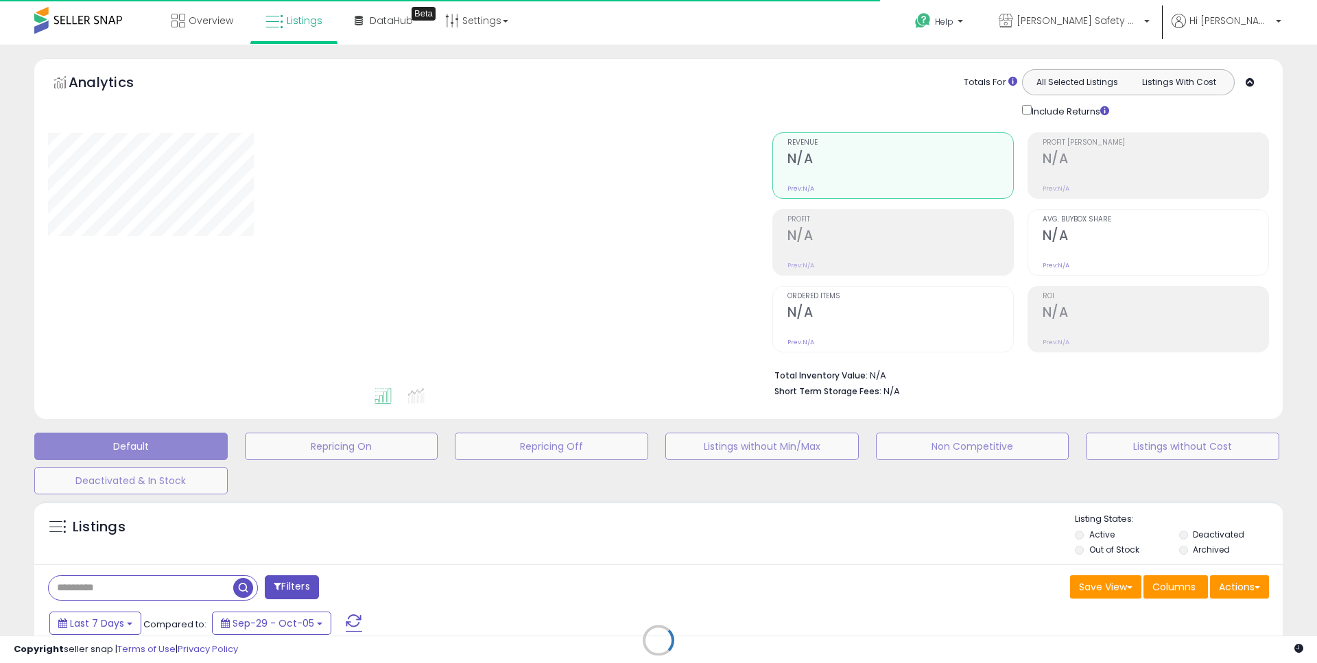
type input "**********"
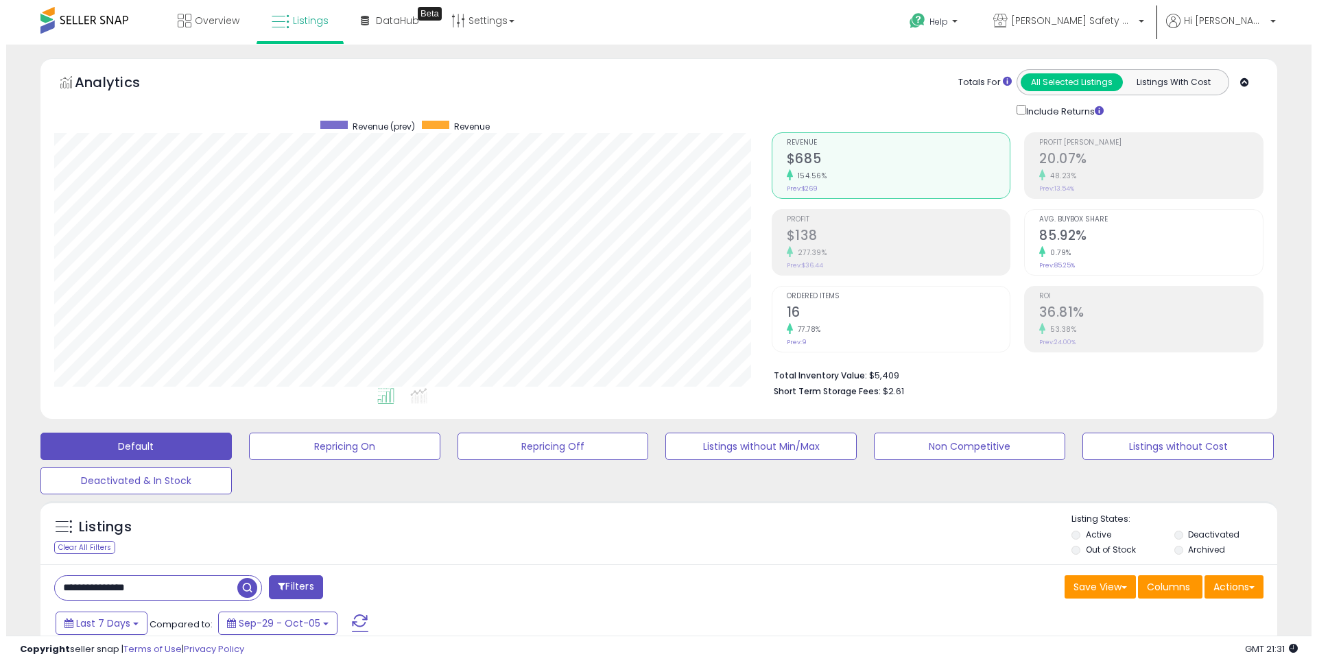
scroll to position [281, 717]
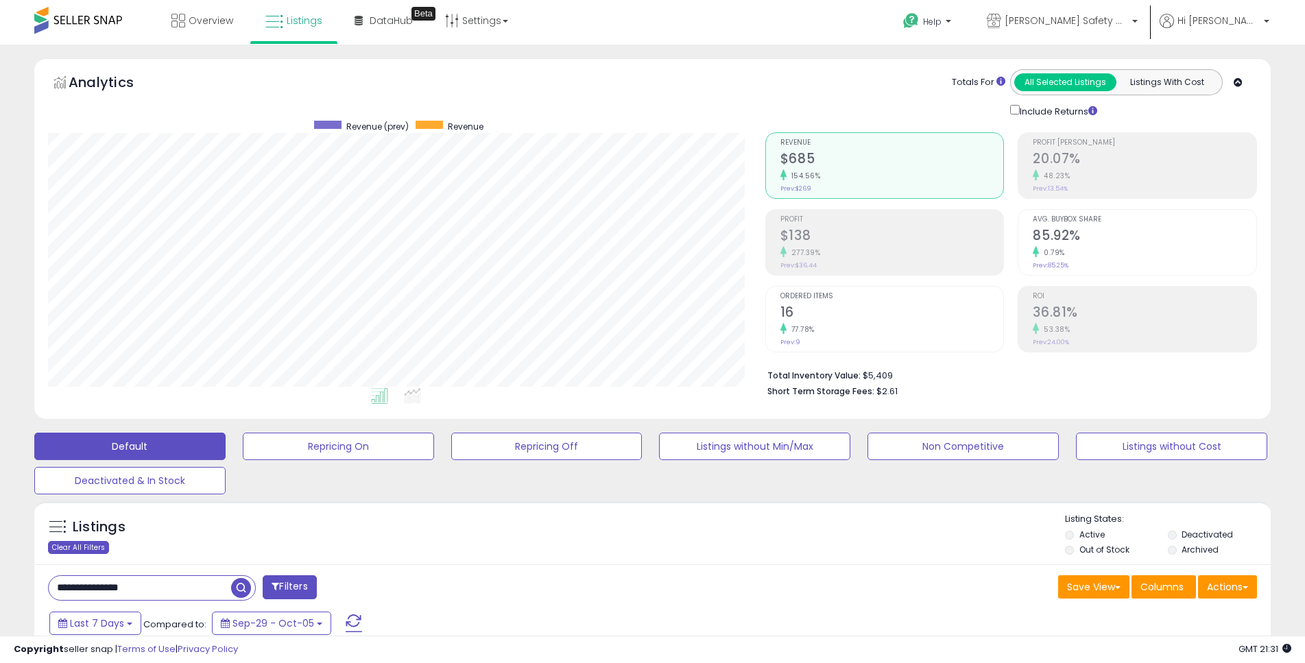
click at [92, 549] on div "Clear All Filters" at bounding box center [78, 547] width 61 height 13
click at [216, 15] on span "Overview" at bounding box center [211, 21] width 45 height 14
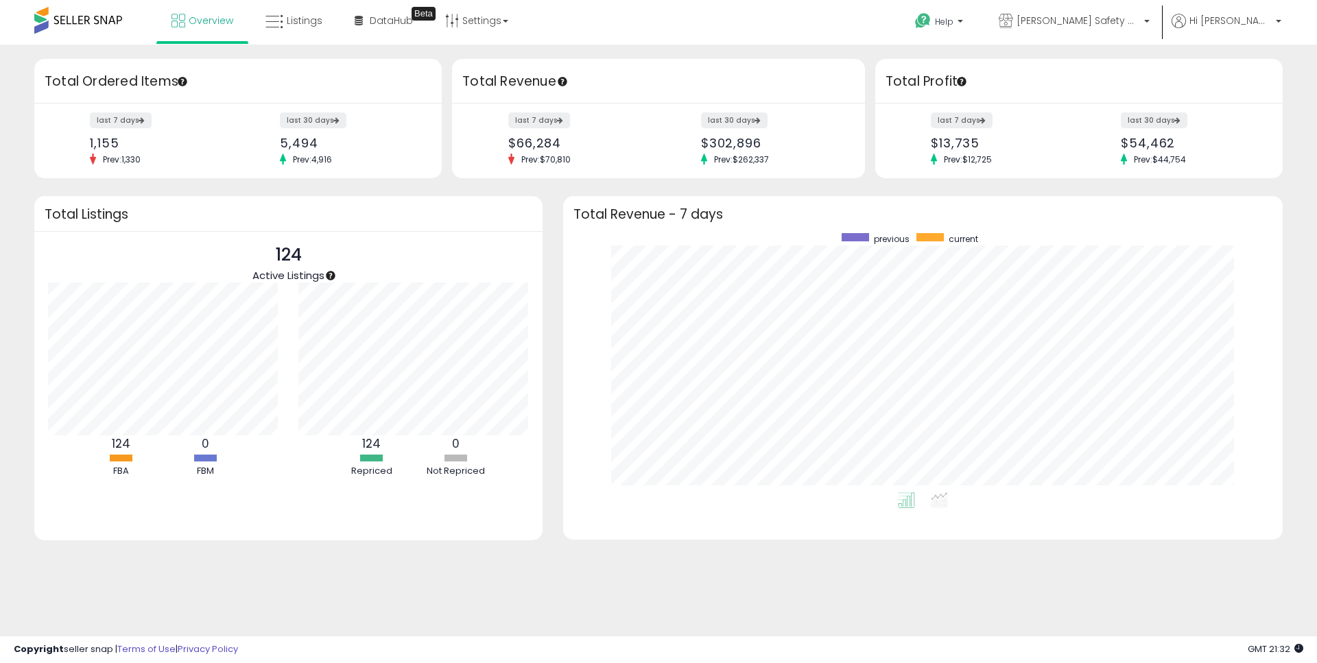
scroll to position [259, 692]
click at [318, 22] on span "Listings" at bounding box center [305, 21] width 36 height 14
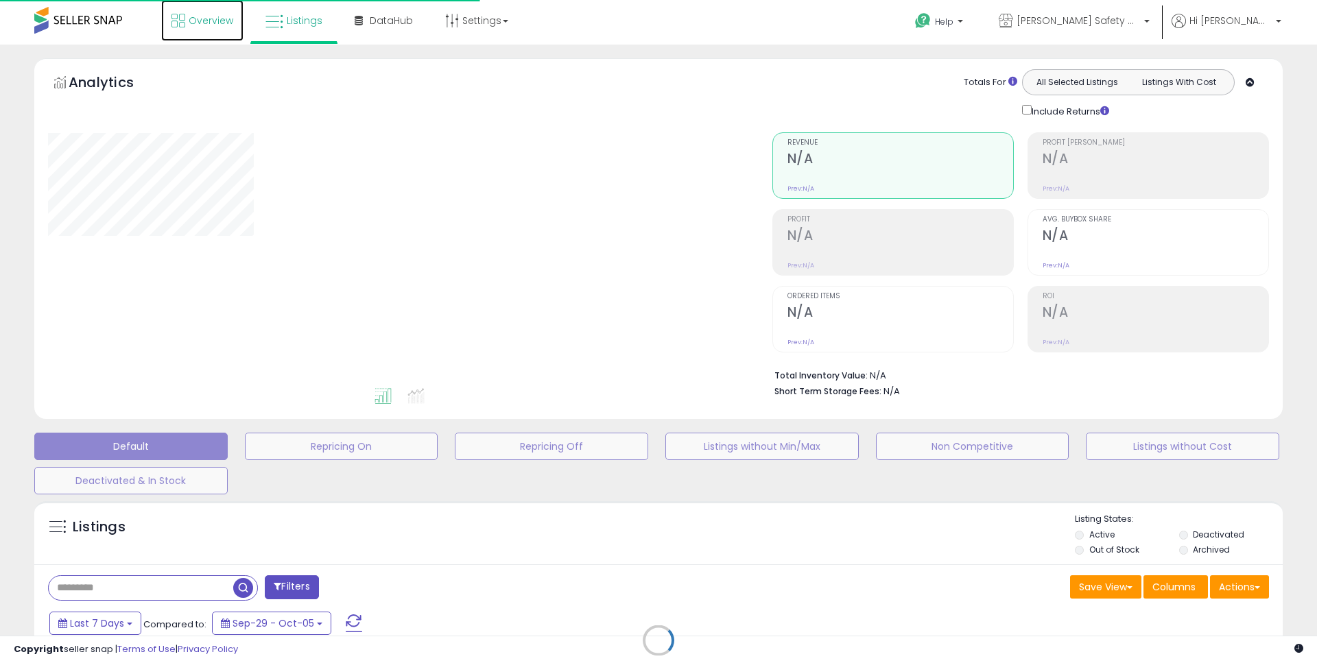
click at [223, 19] on span "Overview" at bounding box center [211, 21] width 45 height 14
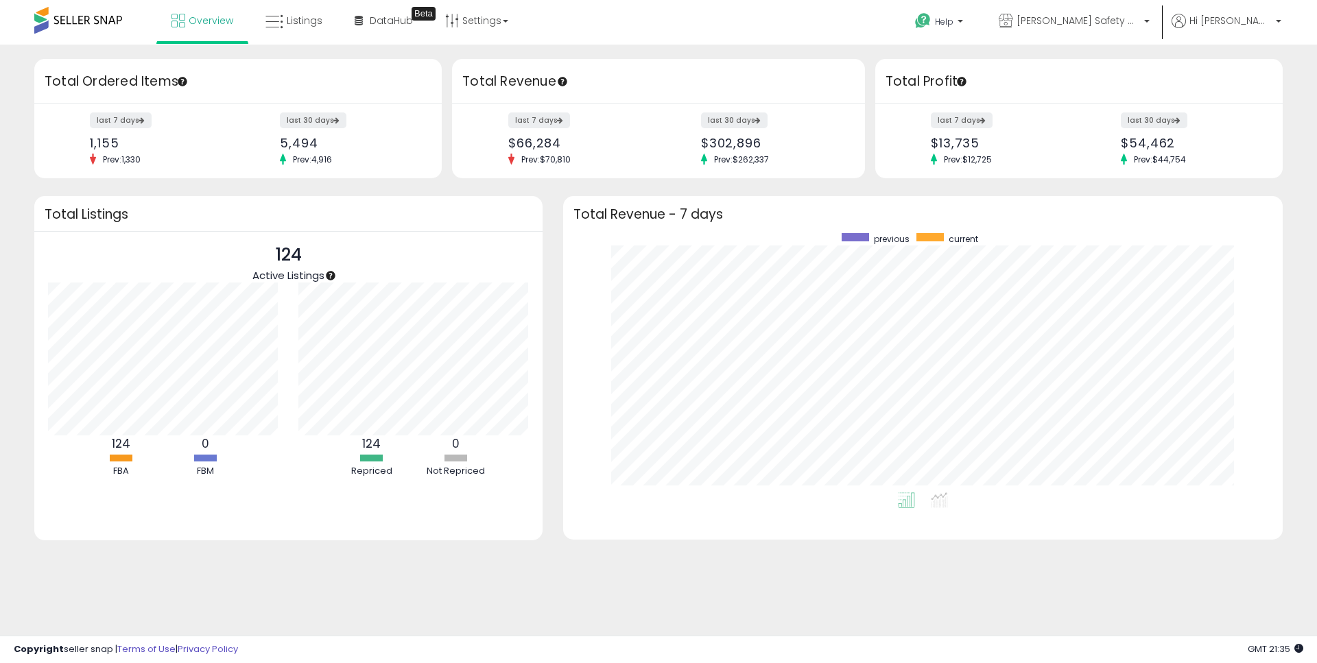
scroll to position [259, 692]
click at [310, 14] on span "Listings" at bounding box center [305, 21] width 36 height 14
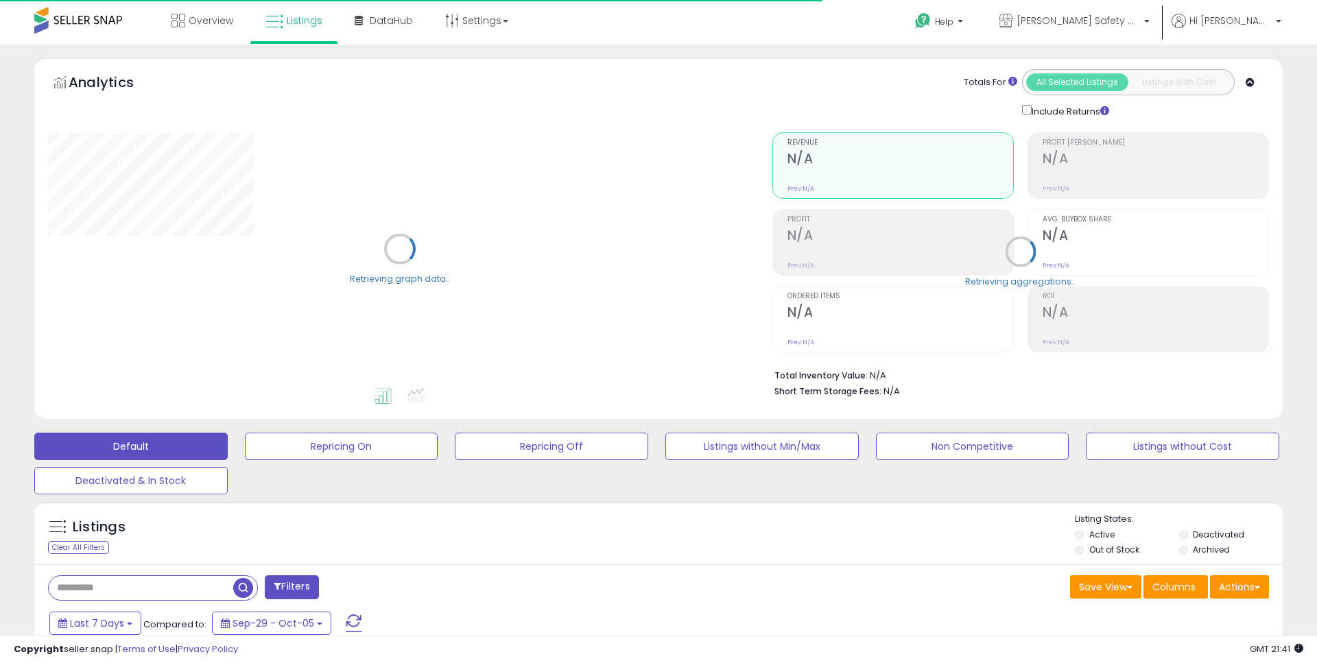
type input "**********"
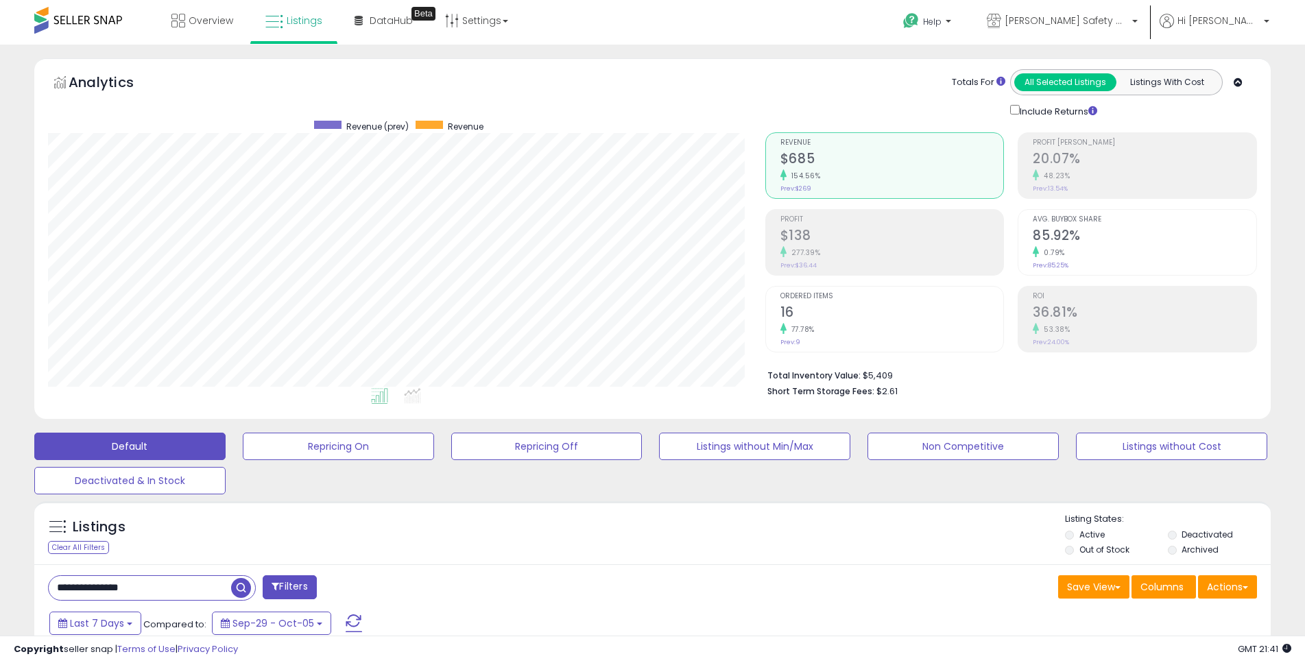
scroll to position [281, 717]
click at [219, 14] on span "Overview" at bounding box center [211, 21] width 45 height 14
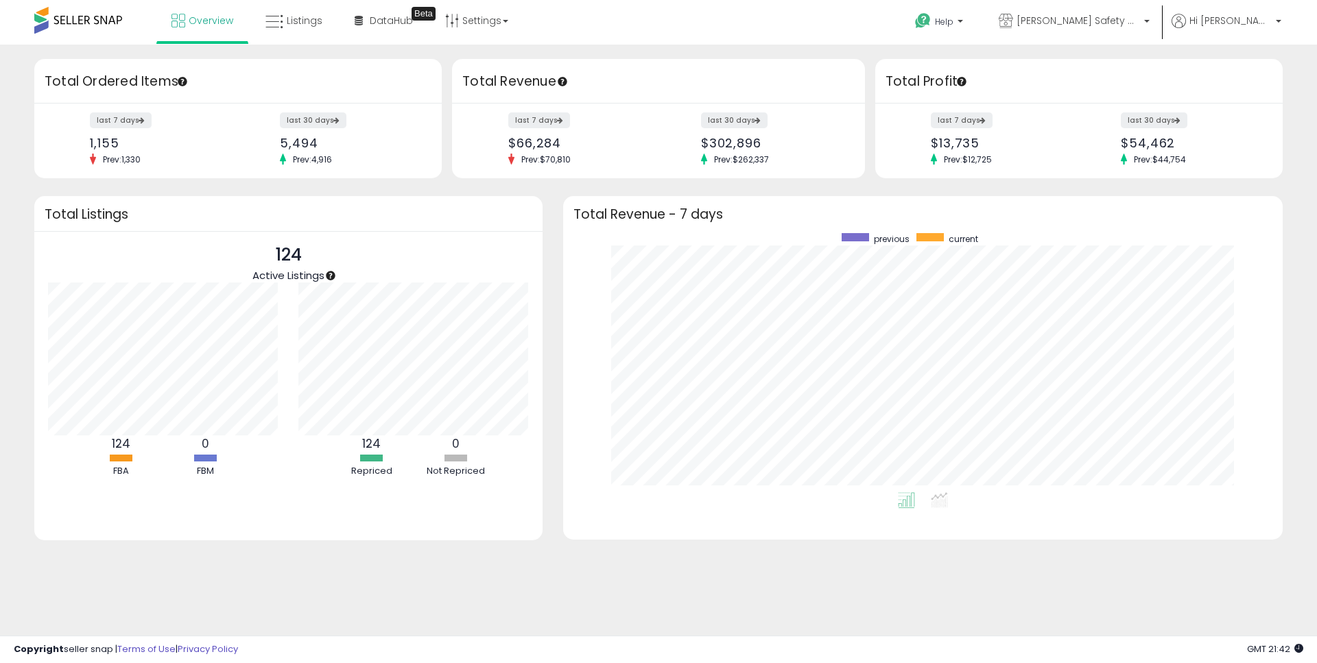
scroll to position [259, 692]
